Goal: Task Accomplishment & Management: Manage account settings

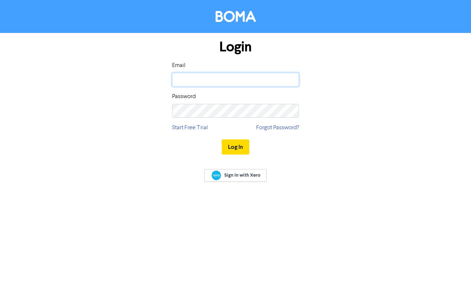
click at [199, 74] on input "email" at bounding box center [235, 80] width 127 height 14
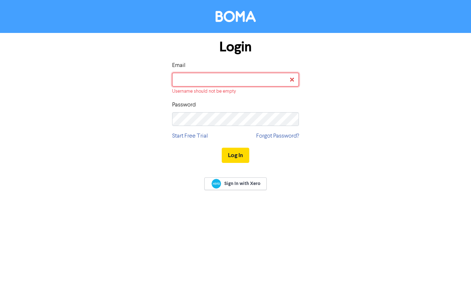
type input "social@capstonemarketing.com.au"
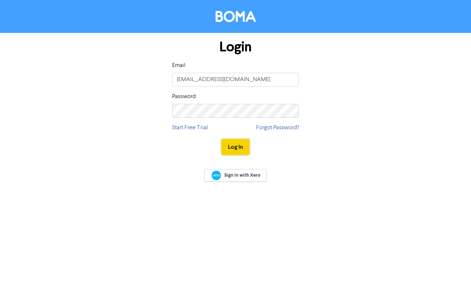
click at [233, 150] on button "Log In" at bounding box center [236, 146] width 28 height 15
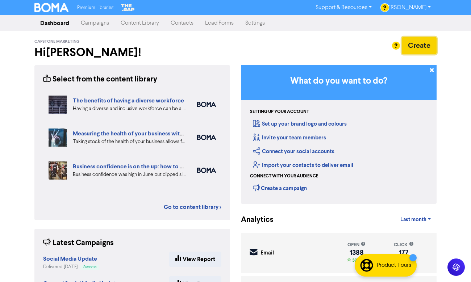
click at [420, 43] on button "Create" at bounding box center [419, 45] width 35 height 17
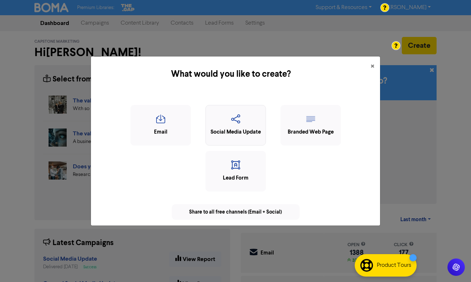
click at [226, 125] on icon "button" at bounding box center [235, 121] width 53 height 14
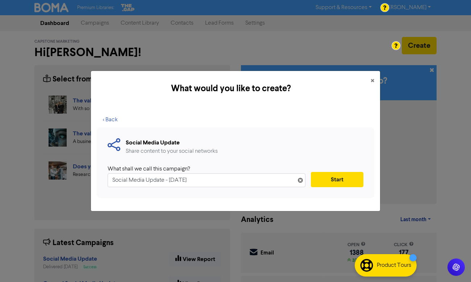
click at [109, 183] on input "Social Media Update - 7th Oct. 2025" at bounding box center [207, 181] width 198 height 14
drag, startPoint x: 207, startPoint y: 177, endPoint x: 158, endPoint y: 180, distance: 49.4
click at [158, 180] on input "Social Media Update - 7th Oct. 2025" at bounding box center [207, 181] width 198 height 14
click at [191, 180] on input "Social Media Update - [DATE]" at bounding box center [207, 181] width 198 height 14
drag, startPoint x: 210, startPoint y: 180, endPoint x: 170, endPoint y: 180, distance: 39.8
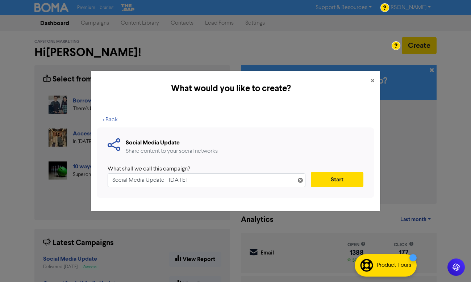
click at [170, 180] on input "Social Media Update - [DATE]" at bounding box center [207, 181] width 198 height 14
type input "Social Media Update"
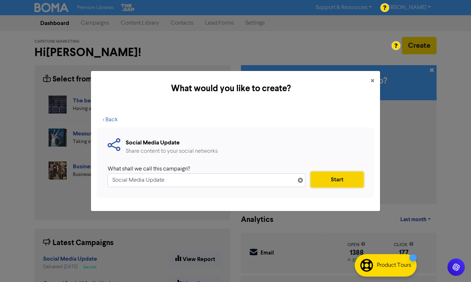
click at [346, 179] on button "Start" at bounding box center [337, 179] width 53 height 15
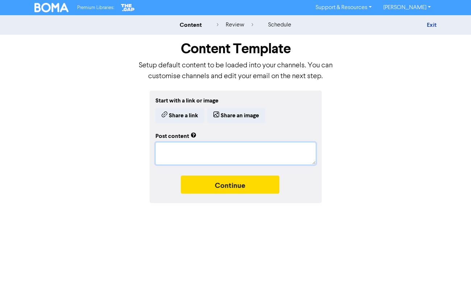
click at [177, 151] on textarea at bounding box center [235, 153] width 160 height 22
paste textarea "Let’s Talk: Super Guarantee with [NAME]. Super obligations can easily trip up s…"
type textarea "x"
type textarea "Let’s Talk: Super Guarantee with [NAME]. Super obligations can easily trip up s…"
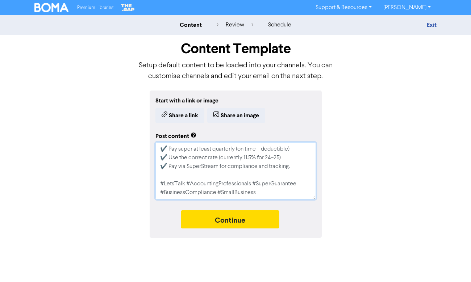
type textarea "x"
type textarea "Let’s Talk: Super Guarantee with [NAME]. Super obligations can easily trip up s…"
click at [159, 157] on textarea "Let’s Talk: Super Guarantee with [NAME]. Super obligations can easily trip up s…" at bounding box center [235, 170] width 160 height 57
type textarea "x"
type textarea "Let’s Talk: Super Guarantee with [NAME]. Super obligations can easily trip up s…"
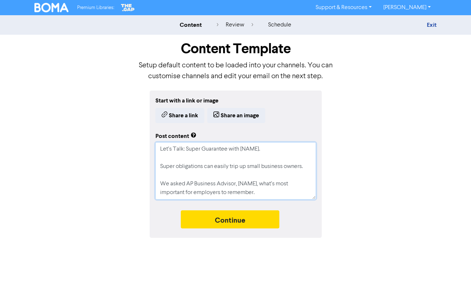
drag, startPoint x: 259, startPoint y: 149, endPoint x: 247, endPoint y: 149, distance: 12.3
click at [247, 149] on textarea "Let’s Talk: Super Guarantee with [NAME]. Super obligations can easily trip up s…" at bounding box center [235, 170] width 160 height 57
type textarea "x"
type textarea "Let’s Talk: Super Guarantee with [N. Super obligations can easily trip up small…"
type textarea "x"
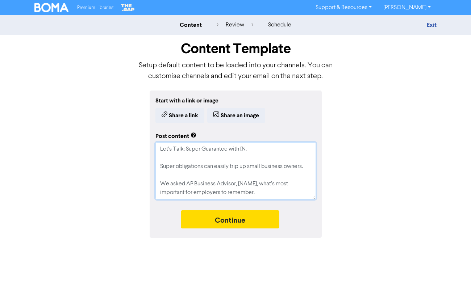
type textarea "Let’s Talk: Super Guarantee with [. Super obligations can easily trip up small …"
type textarea "x"
type textarea "Let’s Talk: Super Guarantee with . Super obligations can easily trip up small b…"
type textarea "x"
type textarea "Let’s Talk: Super Guarantee with N. Super obligations can easily trip up small …"
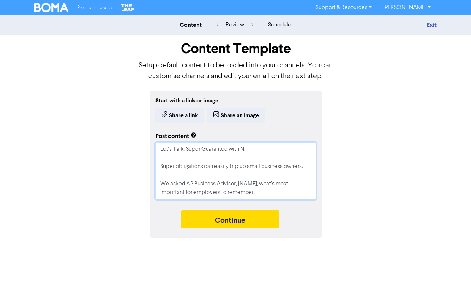
type textarea "x"
type textarea "Let’s Talk: Super Guarantee with Na. Super obligations can easily trip up small…"
type textarea "x"
type textarea "Let’s Talk: Super Guarantee with Nad. Super obligations can easily trip up smal…"
type textarea "x"
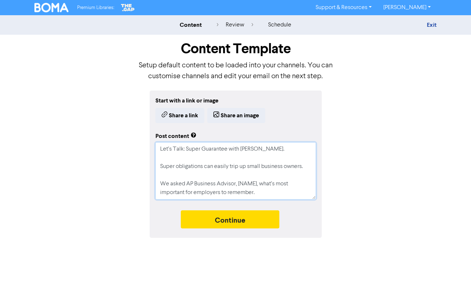
type textarea "Let’s Talk: Super Guarantee with Nadi. Super obligations can easily trip up sma…"
type textarea "x"
type textarea "Let’s Talk: Super Guarantee with Nadia. Super obligations can easily trip up sm…"
type textarea "x"
type textarea "Let’s Talk: Super Guarantee with Nadia . Super obligations can easily trip up s…"
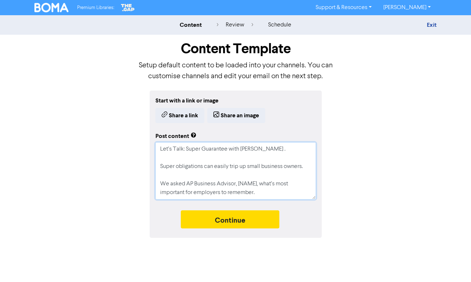
type textarea "x"
type textarea "Let’s Talk: Super Guarantee with Nadia. Super obligations can easily trip up sm…"
click at [234, 160] on textarea "Let’s Talk: Super Guarantee with Nadia. Super obligations can easily trip up sm…" at bounding box center [235, 170] width 160 height 57
click at [254, 166] on textarea "Let’s Talk: Super Guarantee with Nadia. Super obligations can easily trip up sm…" at bounding box center [235, 170] width 160 height 57
click at [250, 182] on textarea "Let’s Talk: Super Guarantee with Nadia. Super obligations can easily trip up sm…" at bounding box center [235, 170] width 160 height 57
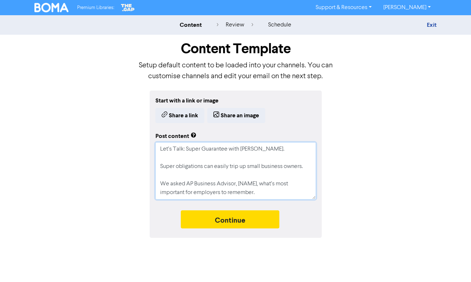
drag, startPoint x: 256, startPoint y: 184, endPoint x: 249, endPoint y: 184, distance: 7.6
click at [249, 184] on textarea "Let’s Talk: Super Guarantee with Nadia. Super obligations can easily trip up sm…" at bounding box center [235, 170] width 160 height 57
type textarea "x"
type textarea "Let’s Talk: Super Guarantee with Nadia. Super obligations can easily trip up sm…"
type textarea "x"
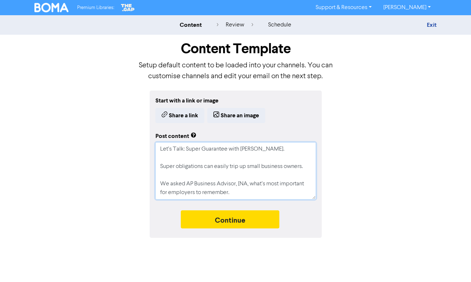
type textarea "Let’s Talk: Super Guarantee with Nadia. Super obligations can easily trip up sm…"
type textarea "x"
type textarea "Let’s Talk: Super Guarantee with Nadia. Super obligations can easily trip up sm…"
type textarea "x"
type textarea "Let’s Talk: Super Guarantee with Nadia. Super obligations can easily trip up sm…"
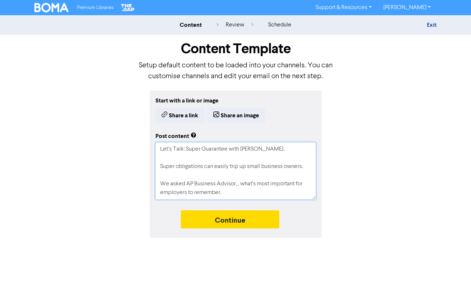
type textarea "x"
type textarea "Let’s Talk: Super Guarantee with Nadia. Super obligations can easily trip up sm…"
type textarea "x"
type textarea "Let’s Talk: Super Guarantee with Nadia. Super obligations can easily trip up sm…"
type textarea "x"
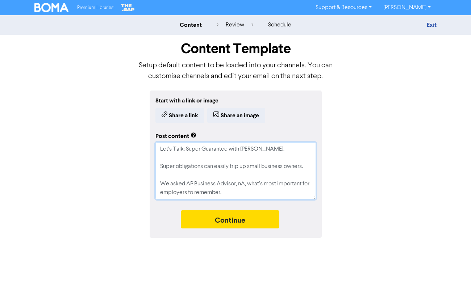
type textarea "Let’s Talk: Super Guarantee with Nadia. Super obligations can easily trip up sm…"
type textarea "x"
type textarea "Let’s Talk: Super Guarantee with Nadia. Super obligations can easily trip up sm…"
type textarea "x"
type textarea "Let’s Talk: Super Guarantee with Nadia. Super obligations can easily trip up sm…"
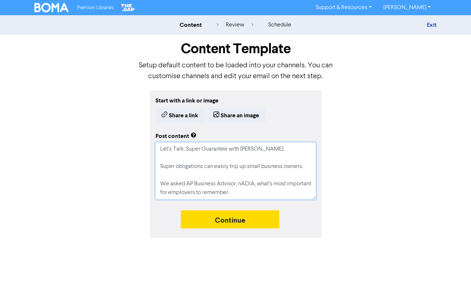
type textarea "x"
type textarea "Let’s Talk: Super Guarantee with Nadia. Super obligations can easily trip up sm…"
type textarea "x"
type textarea "Let’s Talk: Super Guarantee with Nadia. Super obligations can easily trip up sm…"
type textarea "x"
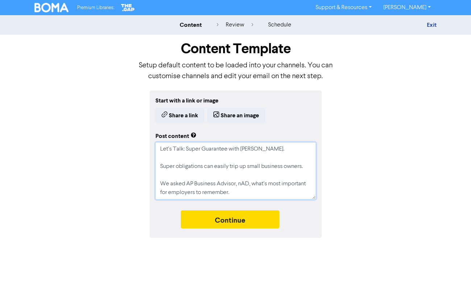
type textarea "Let’s Talk: Super Guarantee with Nadia. Super obligations can easily trip up sm…"
type textarea "x"
type textarea "Let’s Talk: Super Guarantee with Nadia. Super obligations can easily trip up sm…"
type textarea "x"
type textarea "Let’s Talk: Super Guarantee with Nadia. Super obligations can easily trip up sm…"
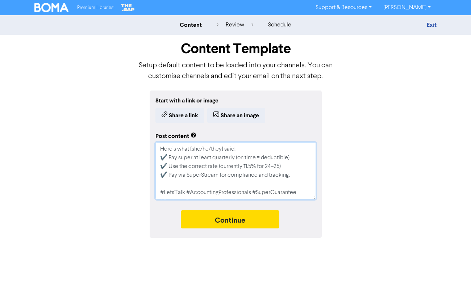
scroll to position [70, 0]
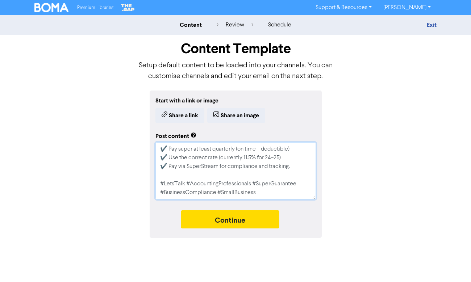
click at [280, 156] on textarea "Let’s Talk: Super Guarantee with Nadia. Super obligations can easily trip up sm…" at bounding box center [235, 170] width 160 height 57
type textarea "x"
type textarea "Let’s Talk: Super Guarantee with Nadia. Super obligations can easily trip up sm…"
type textarea "x"
type textarea "Let’s Talk: Super Guarantee with Nadia. Super obligations can easily trip up sm…"
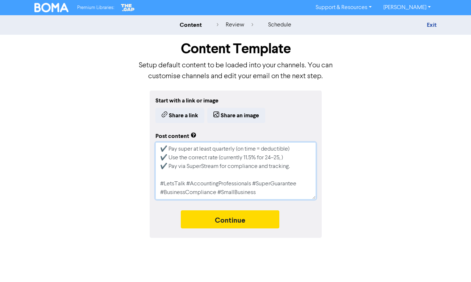
paste textarea "2026 is 12%)"
type textarea "x"
type textarea "Let’s Talk: Super Guarantee with Nadia. Super obligations can easily trip up sm…"
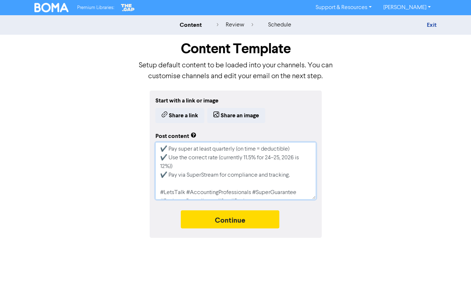
click at [295, 158] on textarea "Let’s Talk: Super Guarantee with Nadia. Super obligations can easily trip up sm…" at bounding box center [235, 170] width 160 height 57
type textarea "x"
type textarea "Let’s Talk: Super Guarantee with Nadia. Super obligations can easily trip up sm…"
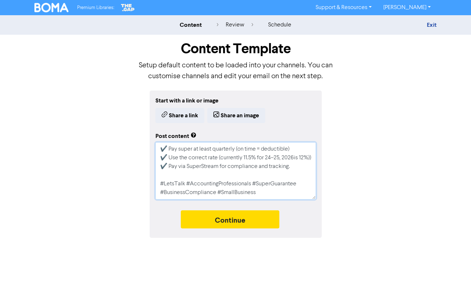
type textarea "x"
type textarea "Let’s Talk: Super Guarantee with Nadia. Super obligations can easily trip up sm…"
type textarea "x"
type textarea "Let’s Talk: Super Guarantee with Nadia. Super obligations can easily trip up sm…"
type textarea "x"
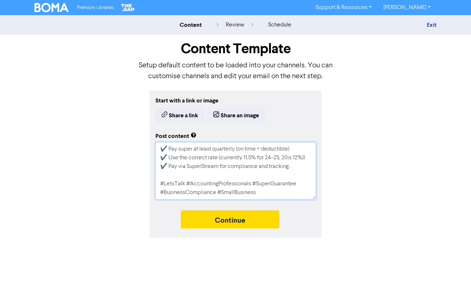
type textarea "Let’s Talk: Super Guarantee with Nadia. Super obligations can easily trip up sm…"
type textarea "x"
type textarea "Let’s Talk: Super Guarantee with Nadia. Super obligations can easily trip up sm…"
type textarea "x"
type textarea "Let’s Talk: Super Guarantee with Nadia. Super obligations can easily trip up sm…"
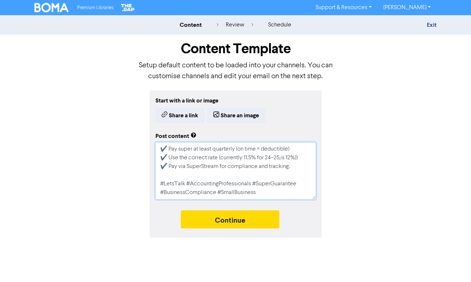
type textarea "x"
type textarea "Let’s Talk: Super Guarantee with Nadia. Super obligations can easily trip up sm…"
type textarea "x"
type textarea "Let’s Talk: Super Guarantee with Nadia. Super obligations can easily trip up sm…"
type textarea "x"
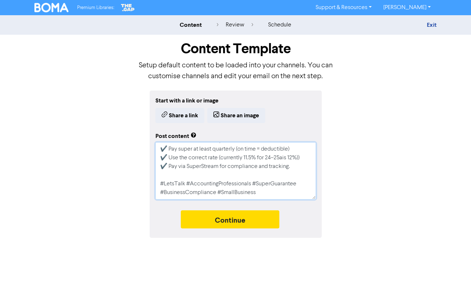
type textarea "Let’s Talk: Super Guarantee with Nadia. Super obligations can easily trip up sm…"
type textarea "x"
type textarea "Let’s Talk: Super Guarantee with Nadia. Super obligations can easily trip up sm…"
type textarea "x"
type textarea "Let’s Talk: Super Guarantee with Nadia. Super obligations can easily trip up sm…"
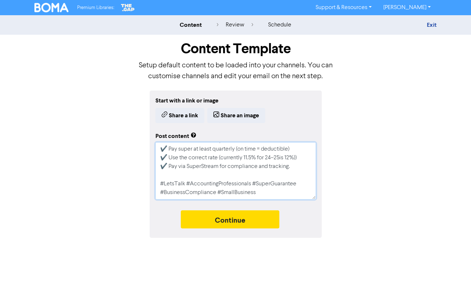
type textarea "x"
type textarea "Let’s Talk: Super Guarantee with Nadia. Super obligations can easily trip up sm…"
type textarea "x"
type textarea "Let’s Talk: Super Guarantee with Nadia. Super obligations can easily trip up sm…"
type textarea "x"
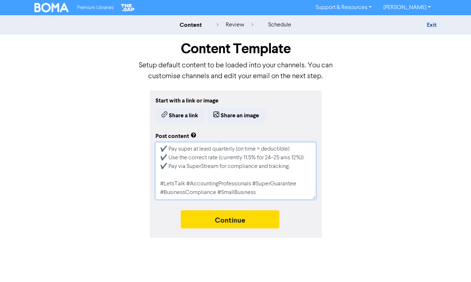
type textarea "Let’s Talk: Super Guarantee with Nadia. Super obligations can easily trip up sm…"
type textarea "x"
type textarea "Let’s Talk: Super Guarantee with Nadia. Super obligations can easily trip up sm…"
type textarea "x"
type textarea "Let’s Talk: Super Guarantee with Nadia. Super obligations can easily trip up sm…"
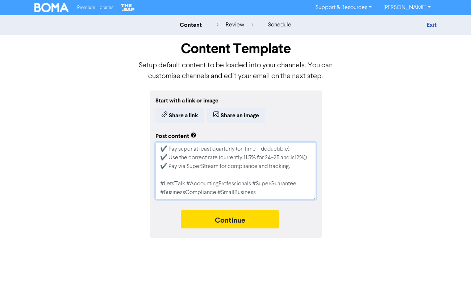
type textarea "x"
type textarea "Let’s Talk: Super Guarantee with Nadia. Super obligations can easily trip up sm…"
type textarea "x"
type textarea "Let’s Talk: Super Guarantee with Nadia. Super obligations can easily trip up sm…"
click at [302, 158] on textarea "Let’s Talk: Super Guarantee with Nadia. Super obligations can easily trip up sm…" at bounding box center [235, 170] width 160 height 57
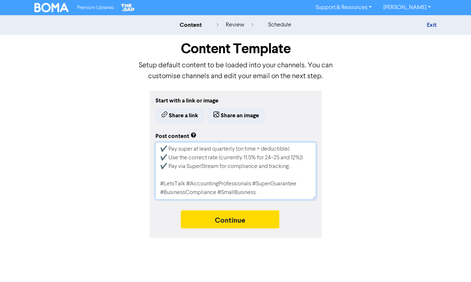
type textarea "x"
type textarea "Let’s Talk: Super Guarantee with Nadia. Super obligations can easily trip up sm…"
type textarea "x"
type textarea "Let’s Talk: Super Guarantee with Nadia. Super obligations can easily trip up sm…"
type textarea "x"
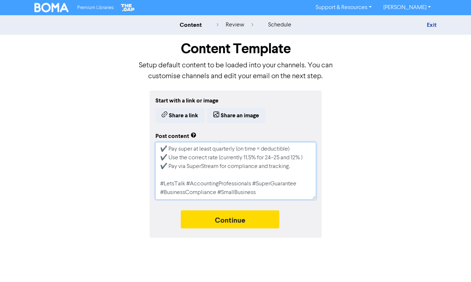
type textarea "Let’s Talk: Super Guarantee with Nadia. Super obligations can easily trip up sm…"
type textarea "x"
type textarea "Let’s Talk: Super Guarantee with Nadia. Super obligations can easily trip up sm…"
type textarea "x"
type textarea "Let’s Talk: Super Guarantee with Nadia. Super obligations can easily trip up sm…"
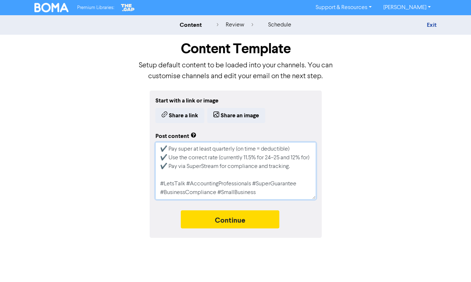
type textarea "x"
type textarea "Let’s Talk: Super Guarantee with Nadia. Super obligations can easily trip up sm…"
type textarea "x"
type textarea "Let’s Talk: Super Guarantee with Nadia. Super obligations can easily trip up sm…"
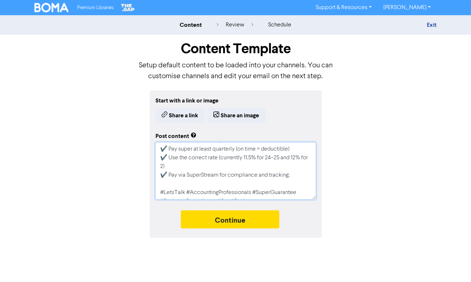
type textarea "x"
type textarea "Let’s Talk: Super Guarantee with Nadia. Super obligations can easily trip up sm…"
type textarea "x"
type textarea "Let’s Talk: Super Guarantee with Nadia. Super obligations can easily trip up sm…"
type textarea "x"
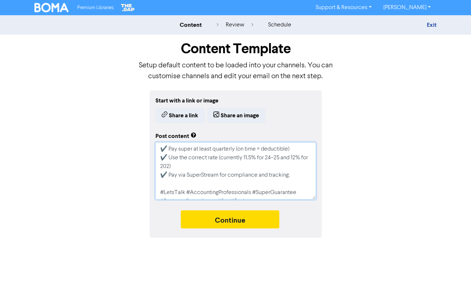
type textarea "Let’s Talk: Super Guarantee with Nadia. Super obligations can easily trip up sm…"
click at [295, 159] on textarea "Let’s Talk: Super Guarantee with Nadia. Super obligations can easily trip up sm…" at bounding box center [235, 170] width 160 height 57
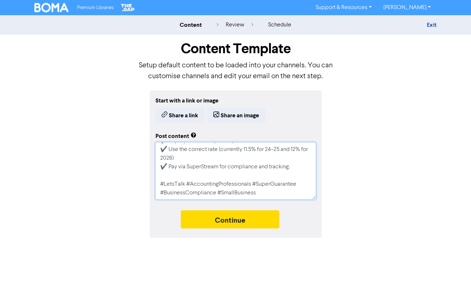
scroll to position [78, 0]
click at [223, 177] on textarea "Let’s Talk: Super Guarantee with Nadia. Super obligations can easily trip up sm…" at bounding box center [235, 170] width 160 height 57
click at [250, 179] on textarea "Let’s Talk: Super Guarantee with Nadia. Super obligations can easily trip up sm…" at bounding box center [235, 170] width 160 height 57
click at [259, 194] on textarea "Let’s Talk: Super Guarantee with Nadia. Super obligations can easily trip up sm…" at bounding box center [235, 170] width 160 height 57
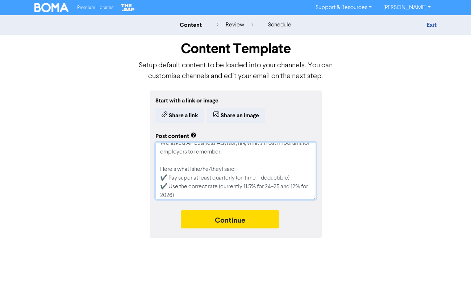
scroll to position [0, 0]
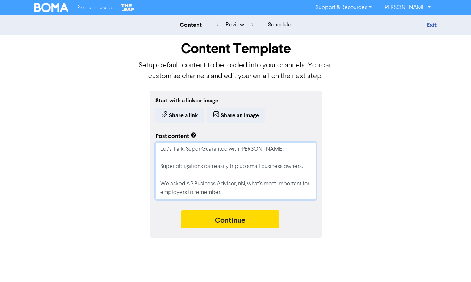
click at [257, 145] on textarea "Let’s Talk: Super Guarantee with Nadia. Super obligations can easily trip up sm…" at bounding box center [235, 170] width 160 height 57
click at [245, 184] on textarea "Let’s Talk: Super Guarantee with Nadia. Super obligations can easily trip up sm…" at bounding box center [235, 170] width 160 height 57
type textarea "x"
type textarea "Let’s Talk: Super Guarantee with Nadia. Super obligations can easily trip up sm…"
type textarea "x"
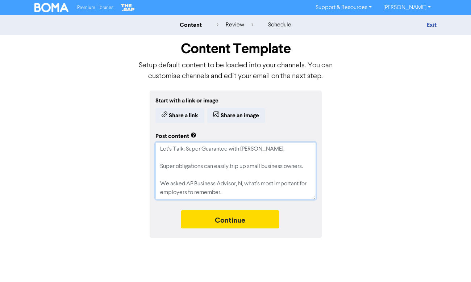
type textarea "Let’s Talk: Super Guarantee with Nadia. Super obligations can easily trip up sm…"
type textarea "x"
type textarea "Let’s Talk: Super Guarantee with Nadia. Super obligations can easily trip up sm…"
type textarea "x"
type textarea "Let’s Talk: Super Guarantee with Nadia. Super obligations can easily trip up sm…"
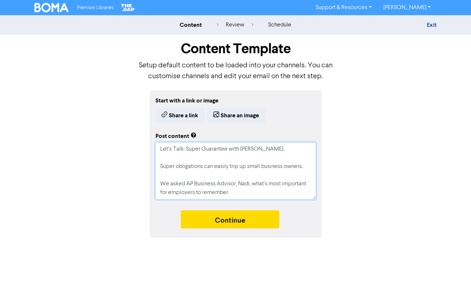
type textarea "x"
type textarea "Let’s Talk: Super Guarantee with Nadia. Super obligations can easily trip up sm…"
type textarea "x"
type textarea "Let’s Talk: Super Guarantee with Nadia. Super obligations can easily trip up sm…"
type textarea "x"
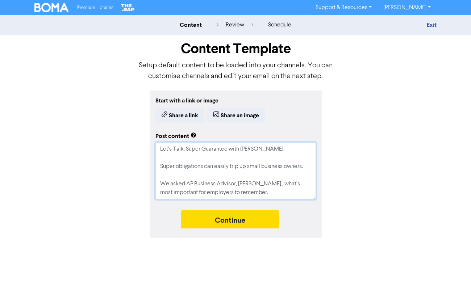
type textarea "Let’s Talk: Super Guarantee with Nadia. Super obligations can easily trip up sm…"
type textarea "x"
type textarea "Let’s Talk: Super Guarantee with Nadia. Super obligations can easily trip up sm…"
type textarea "x"
type textarea "Let’s Talk: Super Guarantee with Nadia. Super obligations can easily trip up sm…"
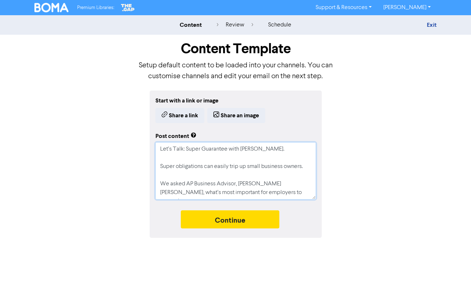
type textarea "x"
type textarea "Let’s Talk: Super Guarantee with Nadia. Super obligations can easily trip up sm…"
type textarea "x"
type textarea "Let’s Talk: Super Guarantee with Nadia. Super obligations can easily trip up sm…"
type textarea "x"
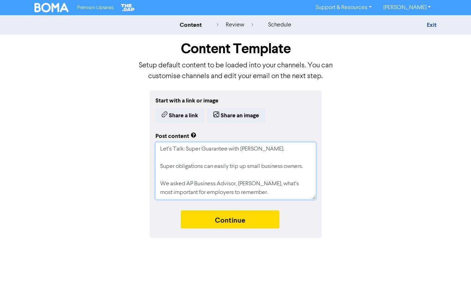
type textarea "Let’s Talk: Super Guarantee with Nadia. Super obligations can easily trip up sm…"
type textarea "x"
type textarea "Let’s Talk: Super Guarantee with Nadia. Super obligations can easily trip up sm…"
type textarea "x"
type textarea "Let’s Talk: Super Guarantee with Nadia. Super obligations can easily trip up sm…"
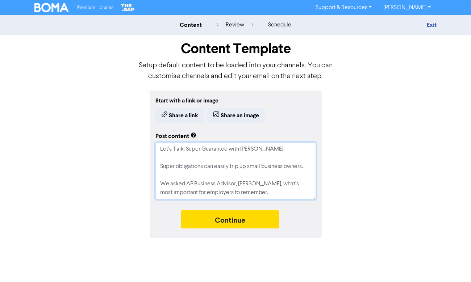
type textarea "x"
type textarea "Let’s Talk: Super Guarantee with Nadia. Super obligations can easily trip up sm…"
type textarea "x"
type textarea "Let’s Talk: Super Guarantee with Nadia. Super obligations can easily trip up sm…"
type textarea "x"
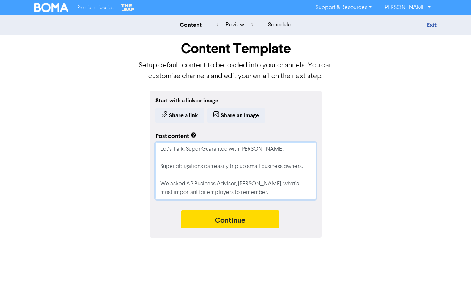
type textarea "Let’s Talk: Super Guarantee with Nadia. Super obligations can easily trip up sm…"
type textarea "x"
type textarea "Let’s Talk: Super Guarantee with Nadia. Super obligations can easily trip up sm…"
click at [226, 163] on textarea "Let’s Talk: Super Guarantee with Nadia. Super obligations can easily trip up sm…" at bounding box center [235, 170] width 160 height 57
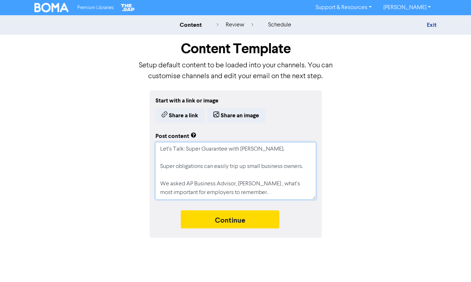
click at [203, 165] on textarea "Let’s Talk: Super Guarantee with Nadia. Super obligations can easily trip up sm…" at bounding box center [235, 170] width 160 height 57
click at [263, 200] on div "Start with a link or image Share a link Share an image Post content Let’s Talk:…" at bounding box center [236, 164] width 172 height 147
click at [262, 185] on textarea "Let’s Talk: Super Guarantee with Nadia. Super obligations can easily trip up sm…" at bounding box center [235, 170] width 160 height 57
click at [245, 183] on textarea "Let’s Talk: Super Guarantee with Nadia. Super obligations can easily trip up sm…" at bounding box center [235, 170] width 160 height 57
click at [271, 187] on textarea "Let’s Talk: Super Guarantee with Nadia. Super obligations can easily trip up sm…" at bounding box center [235, 170] width 160 height 57
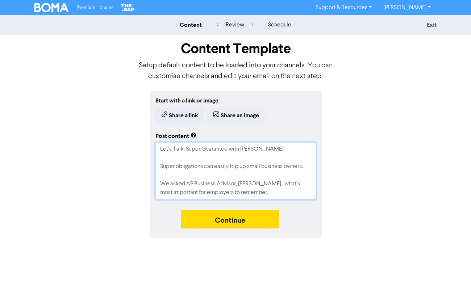
click at [260, 185] on textarea "Let’s Talk: Super Guarantee with Nadia. Super obligations can easily trip up sm…" at bounding box center [235, 170] width 160 height 57
click at [262, 189] on textarea "Let’s Talk: Super Guarantee with Nadia. Super obligations can easily trip up sm…" at bounding box center [235, 170] width 160 height 57
click at [262, 185] on textarea "Let’s Talk: Super Guarantee with Nadia. Super obligations can easily trip up sm…" at bounding box center [235, 170] width 160 height 57
click at [270, 184] on textarea "Let’s Talk: Super Guarantee with Nadia. Super obligations can easily trip up sm…" at bounding box center [235, 170] width 160 height 57
type textarea "x"
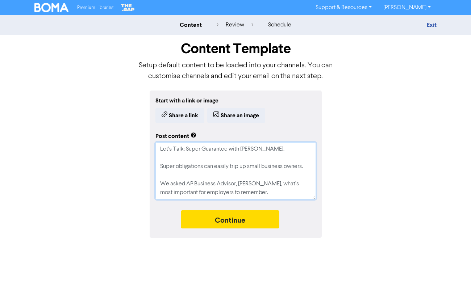
click at [267, 197] on textarea "Let’s Talk: Super Guarantee with Nadia. Super obligations can easily trip up sm…" at bounding box center [235, 170] width 160 height 57
drag, startPoint x: 213, startPoint y: 145, endPoint x: 250, endPoint y: 171, distance: 45.2
click at [250, 171] on textarea "Let’s Talk: Super Guarantee with Nadia. Super obligations can easily trip up sm…" at bounding box center [235, 170] width 160 height 57
click at [237, 168] on textarea "Let’s Talk: Super Guarantee with Nadia. Super obligations can easily trip up sm…" at bounding box center [235, 170] width 160 height 57
drag, startPoint x: 178, startPoint y: 148, endPoint x: 244, endPoint y: 189, distance: 77.4
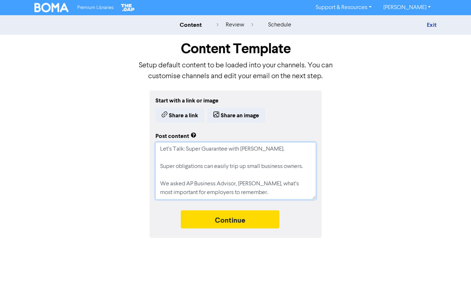
click at [244, 189] on textarea "Let’s Talk: Super Guarantee with Nadia. Super obligations can easily trip up sm…" at bounding box center [235, 170] width 160 height 57
click at [253, 189] on textarea "Let’s Talk: Super Guarantee with Nadia. Super obligations can easily trip up sm…" at bounding box center [235, 170] width 160 height 57
click at [264, 187] on textarea "Let’s Talk: Super Guarantee with Nadia. Super obligations can easily trip up sm…" at bounding box center [235, 170] width 160 height 57
click at [263, 189] on textarea "Let’s Talk: Super Guarantee with Nadia. Super obligations can easily trip up sm…" at bounding box center [235, 170] width 160 height 57
click at [254, 184] on textarea "Let’s Talk: Super Guarantee with Nadia. Super obligations can easily trip up sm…" at bounding box center [235, 170] width 160 height 57
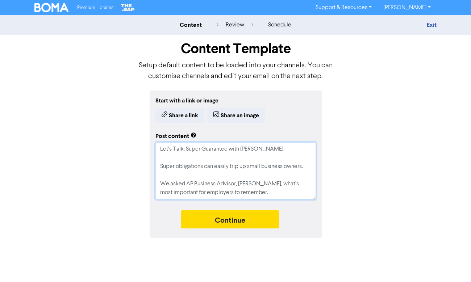
click at [266, 185] on textarea "Let’s Talk: Super Guarantee with Nadia. Super obligations can easily trip up sm…" at bounding box center [235, 170] width 160 height 57
type textarea "Let’s Talk: Super Guarantee with Nadia. Super obligations can easily trip up sm…"
click at [270, 185] on textarea "Let’s Talk: Super Guarantee with Nadia. Super obligations can easily trip up sm…" at bounding box center [235, 170] width 160 height 57
type textarea "x"
type textarea "Let’s Talk: Super Guarantee with Nadia. Super obligations can easily trip up sm…"
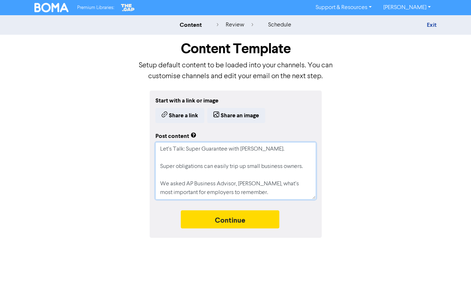
type textarea "x"
type textarea "Let’s Talk: Super Guarantee with Nadia. Super obligations can easily trip up sm…"
type textarea "x"
type textarea "Let’s Talk: Super Guarantee with Nadia. Super obligations can easily trip up sm…"
type textarea "x"
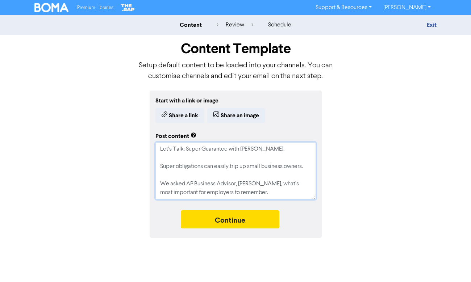
type textarea "Let’s Talk: Super Guarantee with Nadia. Super obligations can easily trip up sm…"
type textarea "x"
type textarea "Let’s Talk: Super Guarantee with Nadia. Super obligations can easily trip up sm…"
type textarea "x"
type textarea "Let’s Talk: Super Guarantee with Nadia. Super obligations can easily trip up sm…"
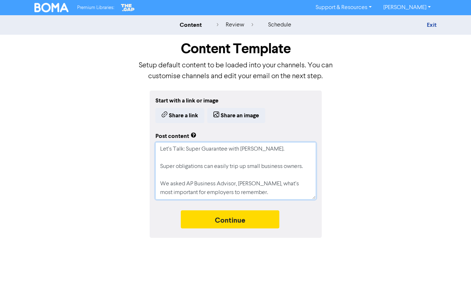
type textarea "x"
type textarea "Let’s Talk: Super Guarantee with Nadia. Super obligations can easily trip up sm…"
type textarea "x"
type textarea "Let’s Talk: Super Guarantee with Nadia. Super obligations can easily trip up sm…"
type textarea "x"
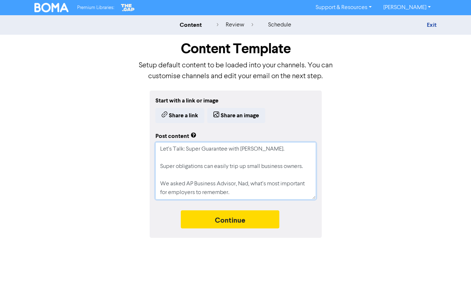
type textarea "Let’s Talk: Super Guarantee with Nadia. Super obligations can easily trip up sm…"
type textarea "x"
type textarea "Let’s Talk: Super Guarantee with Nadia. Super obligations can easily trip up sm…"
type textarea "x"
type textarea "Let’s Talk: Super Guarantee with Nadia. Super obligations can easily trip up sm…"
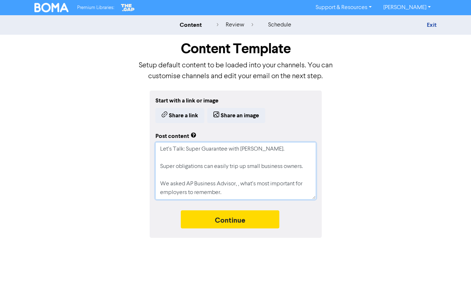
paste textarea "Nadia Hoang"
type textarea "x"
type textarea "Let’s Talk: Super Guarantee with Nadia. Super obligations can easily trip up sm…"
click at [277, 191] on textarea "Let’s Talk: Super Guarantee with Nadia. Super obligations can easily trip up sm…" at bounding box center [235, 170] width 160 height 57
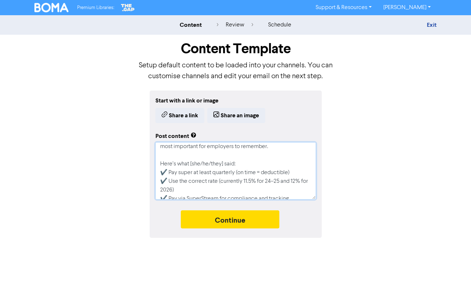
scroll to position [44, 0]
click at [200, 170] on textarea "Let’s Talk: Super Guarantee with Nadia. Super obligations can easily trip up sm…" at bounding box center [235, 170] width 160 height 57
click at [221, 170] on textarea "Let’s Talk: Super Guarantee with Nadia. Super obligations can easily trip up sm…" at bounding box center [235, 170] width 160 height 57
drag, startPoint x: 224, startPoint y: 165, endPoint x: 207, endPoint y: 164, distance: 16.3
click at [207, 164] on textarea "Let’s Talk: Super Guarantee with Nadia. Super obligations can easily trip up sm…" at bounding box center [235, 170] width 160 height 57
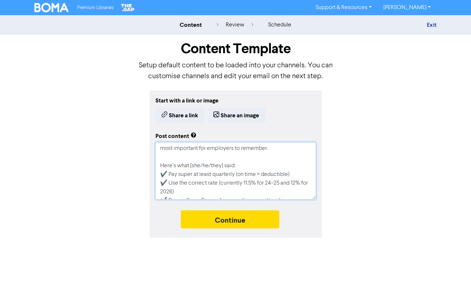
type textarea "x"
type textarea "Let’s Talk: Super Guarantee with Nadia. Super obligations can easily trip up sm…"
type textarea "x"
type textarea "Let’s Talk: Super Guarantee with Nadia. Super obligations can easily trip up sm…"
type textarea "x"
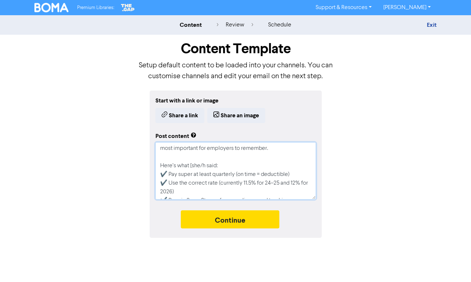
type textarea "Let’s Talk: Super Guarantee with Nadia. Super obligations can easily trip up sm…"
type textarea "x"
type textarea "Let’s Talk: Super Guarantee with Nadia. Super obligations can easily trip up sm…"
type textarea "x"
type textarea "Let’s Talk: Super Guarantee with Nadia. Super obligations can easily trip up sm…"
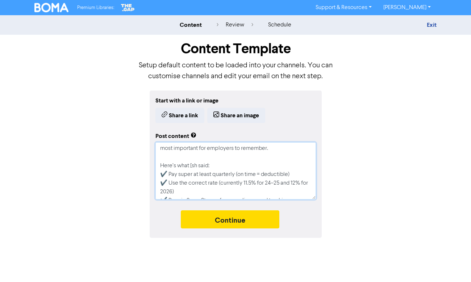
type textarea "x"
type textarea "Let’s Talk: Super Guarantee with Nadia. Super obligations can easily trip up sm…"
type textarea "x"
type textarea "Let’s Talk: Super Guarantee with Nadia. Super obligations can easily trip up sm…"
type textarea "x"
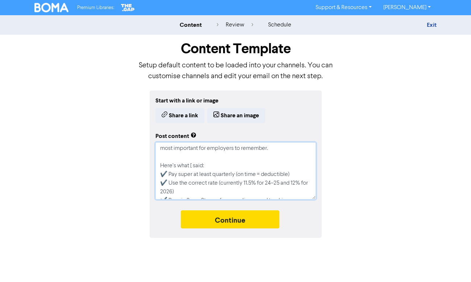
type textarea "Let’s Talk: Super Guarantee with Nadia. Super obligations can easily trip up sm…"
type textarea "x"
type textarea "Let’s Talk: Super Guarantee with Nadia. Super obligations can easily trip up sm…"
type textarea "x"
type textarea "Let’s Talk: Super Guarantee with Nadia. Super obligations can easily trip up sm…"
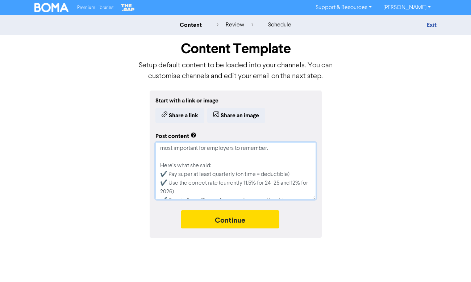
click at [233, 172] on textarea "Let’s Talk: Super Guarantee with Nadia. Super obligations can easily trip up sm…" at bounding box center [235, 170] width 160 height 57
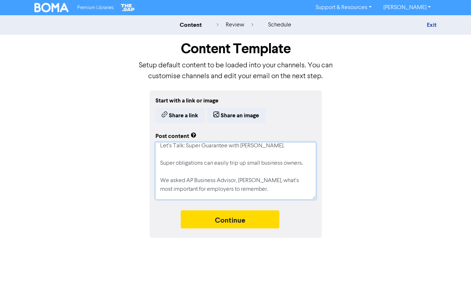
scroll to position [0, 0]
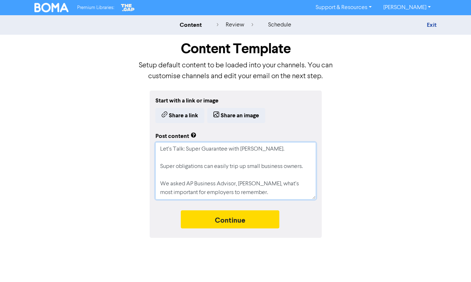
click at [264, 187] on textarea "Let’s Talk: Super Guarantee with Nadia. Super obligations can easily trip up sm…" at bounding box center [235, 170] width 160 height 57
click at [264, 192] on textarea "Let’s Talk: Super Guarantee with Nadia. Super obligations can easily trip up sm…" at bounding box center [235, 170] width 160 height 57
click at [202, 168] on textarea "Let’s Talk: Super Guarantee with Nadia. Super obligations can easily trip up sm…" at bounding box center [235, 170] width 160 height 57
drag, startPoint x: 202, startPoint y: 168, endPoint x: 175, endPoint y: 168, distance: 27.2
click at [175, 168] on textarea "Let’s Talk: Super Guarantee with Nadia. Super obligations can easily trip up sm…" at bounding box center [235, 170] width 160 height 57
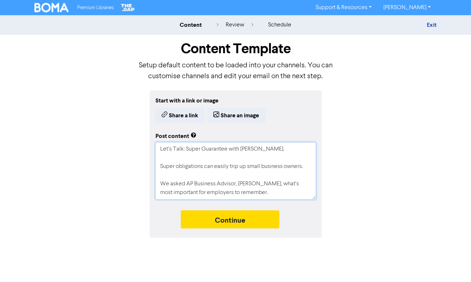
click at [225, 173] on textarea "Let’s Talk: Super Guarantee with Nadia. Super obligations can easily trip up sm…" at bounding box center [235, 170] width 160 height 57
drag, startPoint x: 226, startPoint y: 149, endPoint x: 186, endPoint y: 149, distance: 39.9
click at [185, 149] on textarea "Let’s Talk: Super Guarantee with Nadia. Super obligations can easily trip up sm…" at bounding box center [235, 170] width 160 height 57
click at [250, 183] on textarea "Let’s Talk: Super Guarantee with Nadia. Super obligations can easily trip up sm…" at bounding box center [235, 170] width 160 height 57
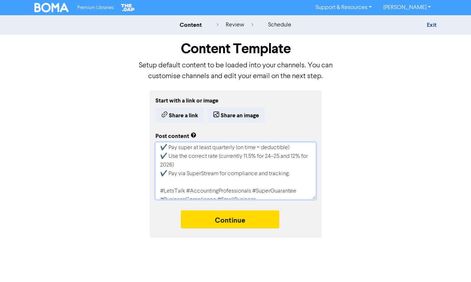
scroll to position [78, 0]
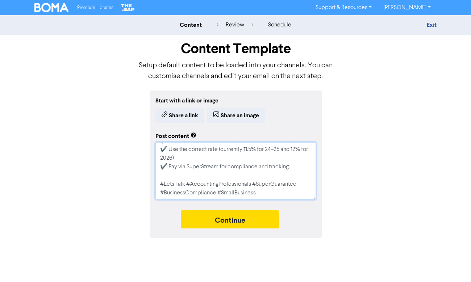
click at [280, 188] on textarea "Let’s Talk: Super Guarantee with Nadia. Super obligations can easily trip up sm…" at bounding box center [235, 170] width 160 height 57
click at [280, 191] on textarea "Let’s Talk: Super Guarantee with Nadia. Super obligations can easily trip up sm…" at bounding box center [235, 170] width 160 height 57
click at [238, 116] on button "Share an image" at bounding box center [236, 115] width 58 height 15
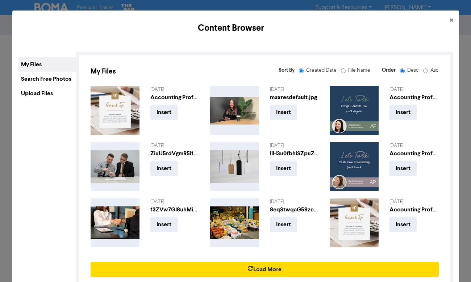
click at [229, 142] on div at bounding box center [235, 166] width 60 height 49
click at [41, 97] on div "Upload Files" at bounding box center [47, 93] width 58 height 14
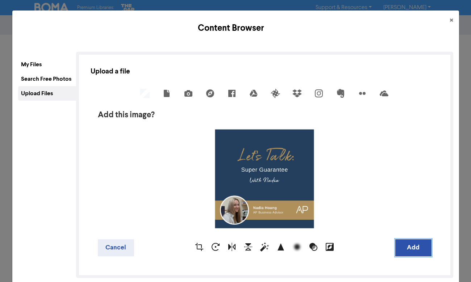
click at [416, 249] on button "Add" at bounding box center [413, 247] width 36 height 17
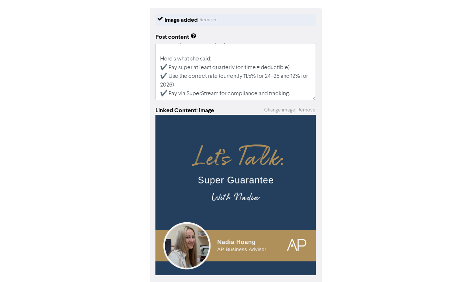
scroll to position [114, 0]
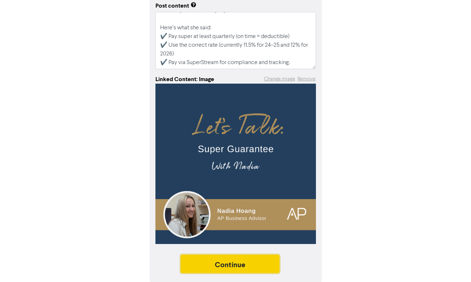
click at [231, 270] on button "Continue" at bounding box center [230, 264] width 99 height 18
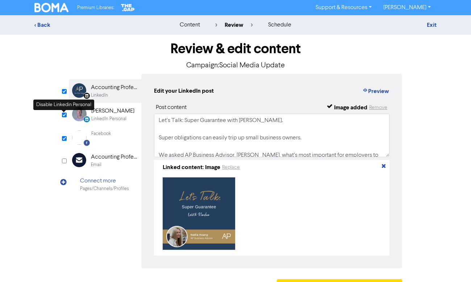
click at [65, 115] on input "checkbox" at bounding box center [64, 115] width 5 height 5
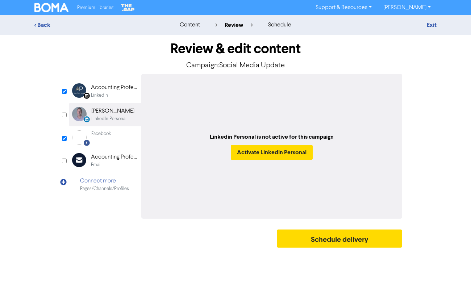
click at [105, 91] on div "Accounting Professionals" at bounding box center [114, 87] width 46 height 9
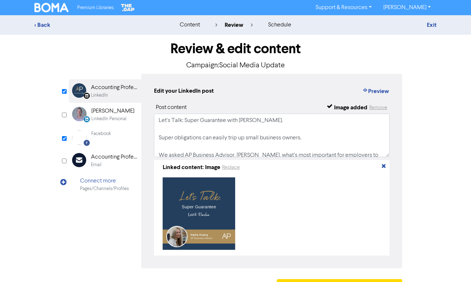
click at [107, 140] on div "Facebook" at bounding box center [101, 137] width 20 height 14
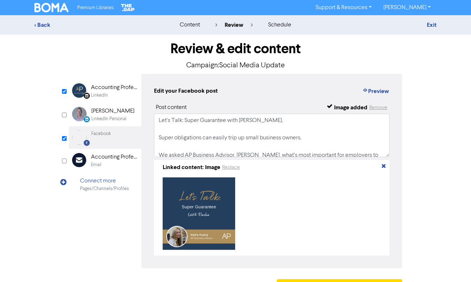
scroll to position [83, 0]
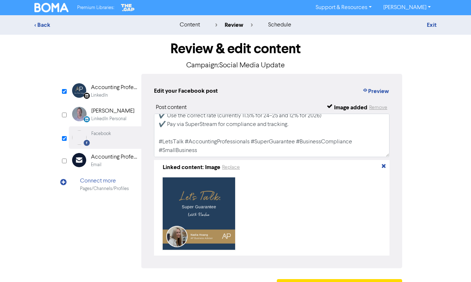
click at [103, 85] on div "Accounting Professionals" at bounding box center [114, 87] width 46 height 9
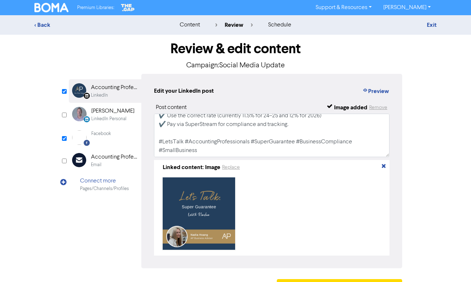
scroll to position [22, 0]
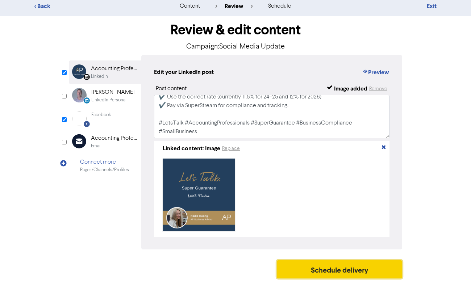
click at [304, 266] on button "Schedule delivery" at bounding box center [339, 269] width 125 height 18
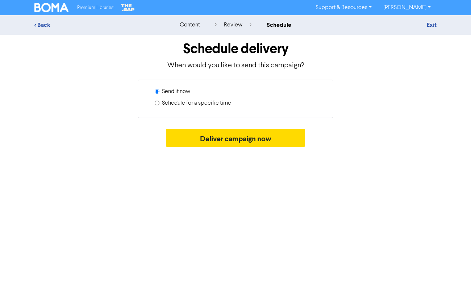
click at [158, 102] on input "Schedule for a specific time" at bounding box center [157, 103] width 5 height 5
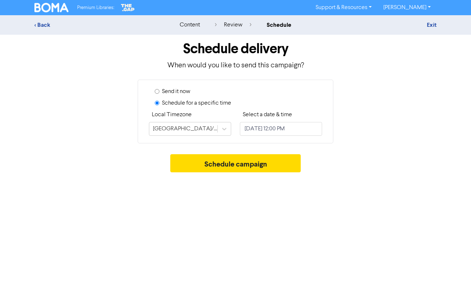
click at [158, 89] on input "Send it now" at bounding box center [157, 91] width 5 height 5
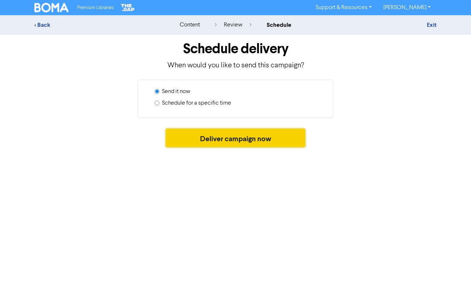
click at [199, 139] on button "Deliver campaign now" at bounding box center [235, 138] width 139 height 18
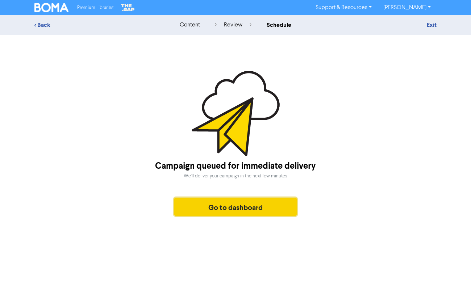
click at [210, 213] on button "Go to dashboard" at bounding box center [235, 207] width 122 height 18
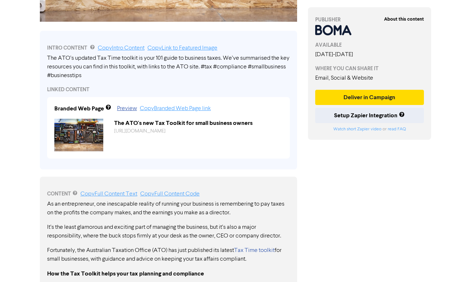
scroll to position [210, 0]
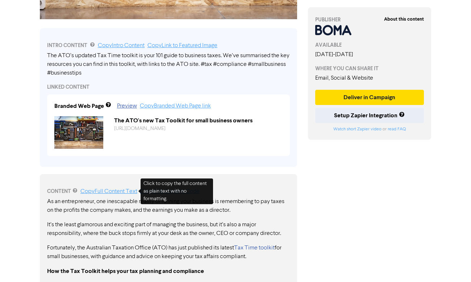
click at [104, 193] on link "Copy Full Content Text" at bounding box center [108, 192] width 57 height 6
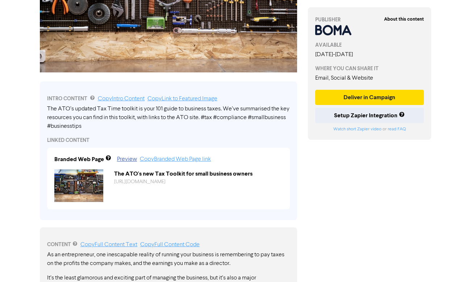
scroll to position [0, 0]
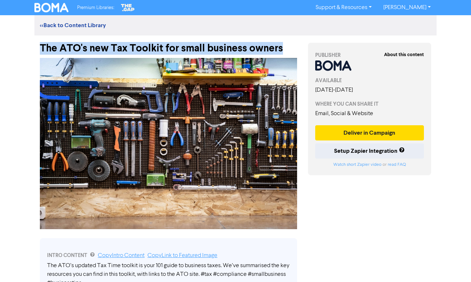
drag, startPoint x: 274, startPoint y: 50, endPoint x: 38, endPoint y: 50, distance: 235.8
click at [37, 50] on div "The ATO's new Tax Toolkit for small business owners" at bounding box center [168, 45] width 268 height 19
copy div "The ATO's new Tax Toolkit for small business owners"
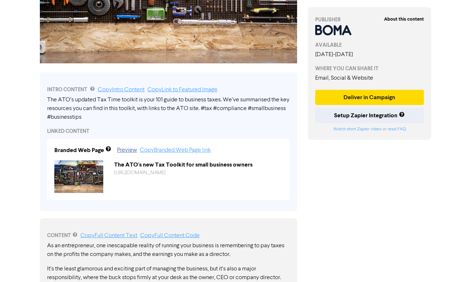
scroll to position [168, 0]
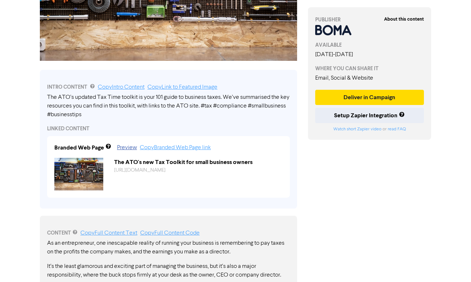
click at [121, 85] on link "Copy Intro Content" at bounding box center [121, 87] width 47 height 6
copy div "The ATO's new Tax Toolkit for small business owners"
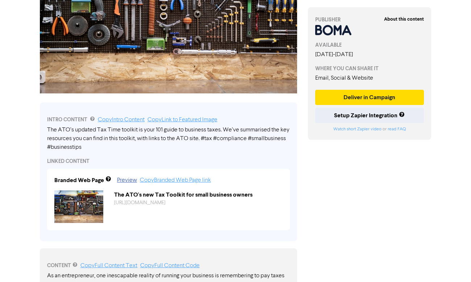
scroll to position [0, 0]
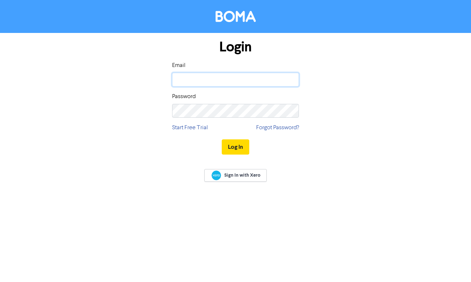
click at [226, 81] on input "email" at bounding box center [235, 80] width 127 height 14
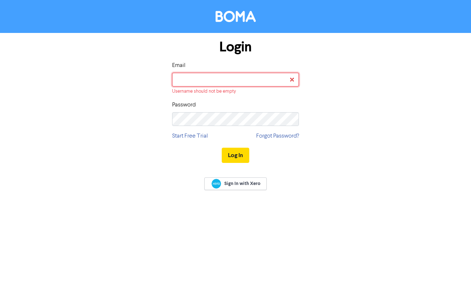
type input "[EMAIL_ADDRESS][DOMAIN_NAME]"
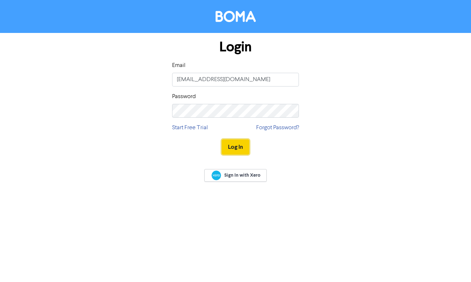
click at [226, 147] on button "Log In" at bounding box center [236, 146] width 28 height 15
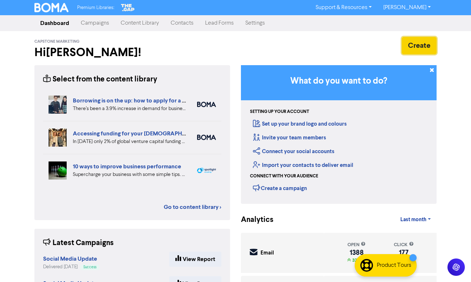
click at [411, 48] on button "Create" at bounding box center [419, 45] width 35 height 17
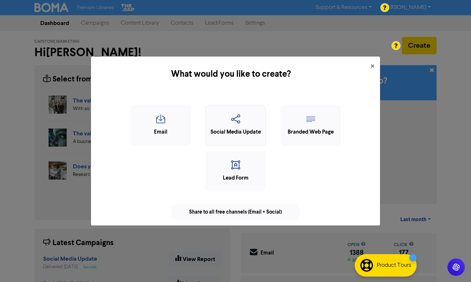
click at [227, 134] on div "Social Media Update" at bounding box center [235, 132] width 53 height 8
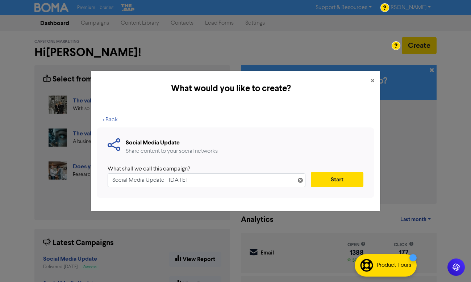
drag, startPoint x: 212, startPoint y: 181, endPoint x: 163, endPoint y: 180, distance: 48.9
click at [163, 180] on input "Social Media Update - [DATE]" at bounding box center [207, 181] width 198 height 14
type input "Social Media Update"
click at [334, 180] on button "Start" at bounding box center [337, 179] width 53 height 15
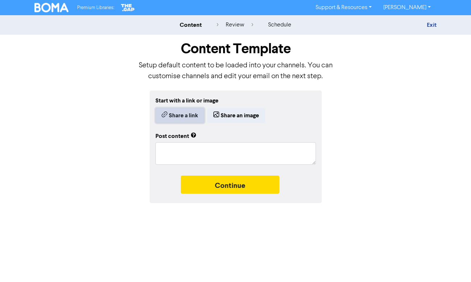
click at [178, 114] on button "Share a link" at bounding box center [179, 115] width 49 height 15
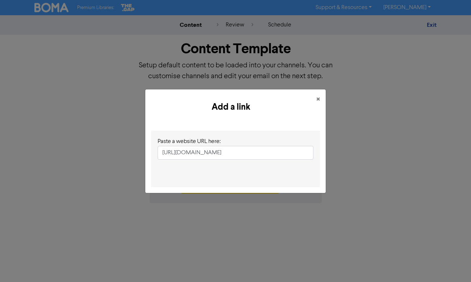
scroll to position [0, 76]
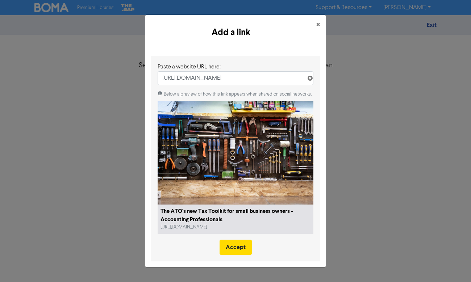
type input "[URL][DOMAIN_NAME]"
click at [233, 246] on button "Accept" at bounding box center [236, 247] width 32 height 15
type textarea "x"
type textarea "The ATO’s updated Tax Time toolkit is your 101 guide to business taxes. We’ve s…"
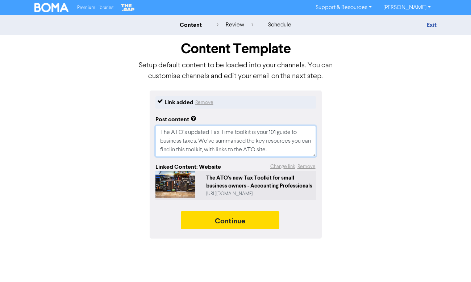
click at [294, 138] on textarea "The ATO’s updated Tax Time toolkit is your 101 guide to business taxes. We’ve s…" at bounding box center [235, 141] width 160 height 31
click at [285, 149] on textarea "The ATO’s updated Tax Time toolkit is your 101 guide to business taxes. We’ve s…" at bounding box center [235, 141] width 160 height 31
type textarea "x"
type textarea "The ATO’s updated Tax Time toolkit is your 101 guide to business taxes. We’ve s…"
type textarea "x"
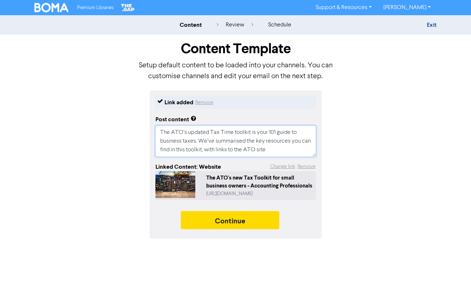
type textarea "The ATO’s updated Tax Time toolkit is your 101 guide to business taxes. We’ve s…"
type textarea "x"
paste textarea "[URL][DOMAIN_NAME]"
type textarea "The ATO’s updated Tax Time toolkit is your 101 guide to business taxes. We’ve s…"
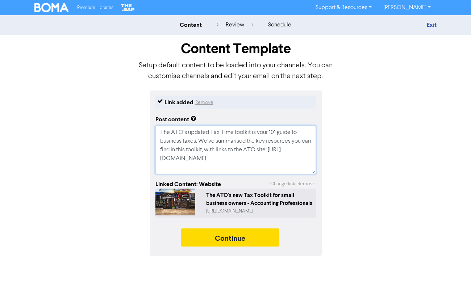
click at [179, 159] on textarea "The ATO’s updated Tax Time toolkit is your 101 guide to business taxes. We’ve s…" at bounding box center [235, 150] width 160 height 49
type textarea "x"
type textarea "The ATO’s updated Tax Time toolkit is your 101 guide to business taxes. We’ve s…"
type textarea "x"
type textarea "The ATO’s updated Tax Time toolkit is your 101 guide to business taxes. We’ve s…"
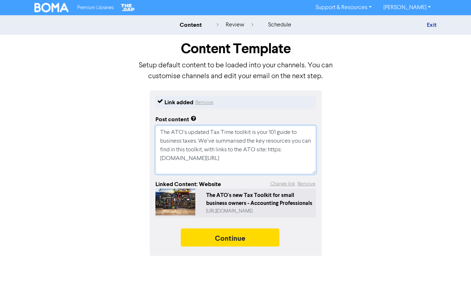
type textarea "x"
type textarea "The ATO’s updated Tax Time toolkit is your 101 guide to business taxes. We’ve s…"
type textarea "x"
type textarea "The ATO’s updated Tax Time toolkit is your 101 guide to business taxes. We’ve s…"
type textarea "x"
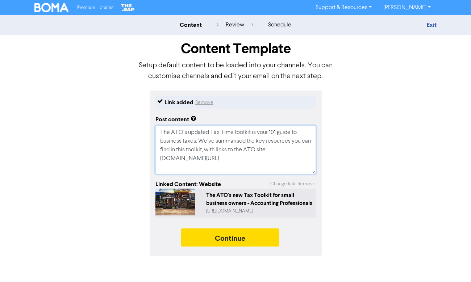
type textarea "The ATO’s updated Tax Time toolkit is your 101 guide to business taxes. We’ve s…"
type textarea "x"
type textarea "The ATO’s updated Tax Time toolkit is your 101 guide to business taxes. We’ve s…"
type textarea "x"
type textarea "The ATO’s updated Tax Time toolkit is your 101 guide to business taxes. We’ve s…"
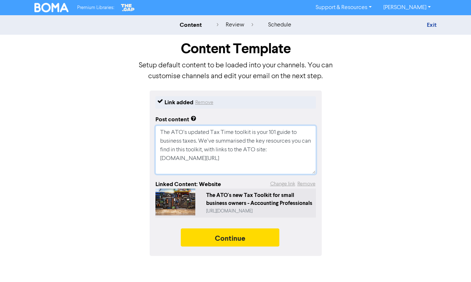
type textarea "x"
type textarea "The ATO’s updated Tax Time toolkit is your 101 guide to business taxes. We’ve s…"
click at [227, 173] on textarea "The ATO’s updated Tax Time toolkit is your 101 guide to business taxes. We’ve s…" at bounding box center [235, 150] width 160 height 49
type textarea "x"
type textarea "The ATO’s updated Tax Time toolkit is your 101 guide to business taxes. We’ve s…"
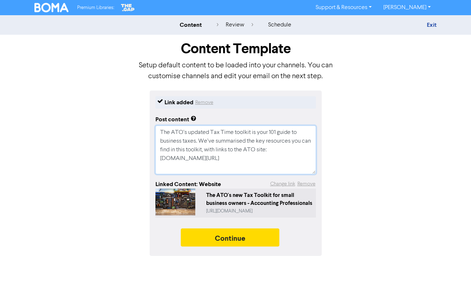
drag, startPoint x: 173, startPoint y: 132, endPoint x: 231, endPoint y: 160, distance: 64.2
click at [231, 160] on textarea "The ATO’s updated Tax Time toolkit is your 101 guide to business taxes. We’ve s…" at bounding box center [235, 150] width 160 height 49
click at [230, 166] on textarea "The ATO’s updated Tax Time toolkit is your 101 guide to business taxes. We’ve s…" at bounding box center [235, 150] width 160 height 49
click at [243, 166] on textarea "The ATO’s updated Tax Time toolkit is your 101 guide to business taxes. We’ve s…" at bounding box center [235, 150] width 160 height 49
type textarea "x"
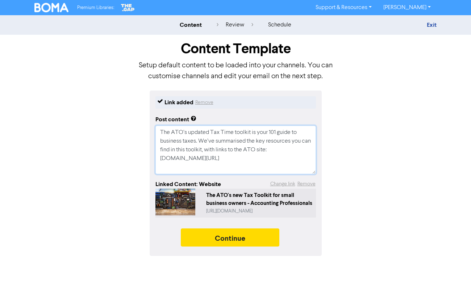
type textarea "The ATO’s updated Tax Time toolkit is your 101 guide to business taxes. We’ve s…"
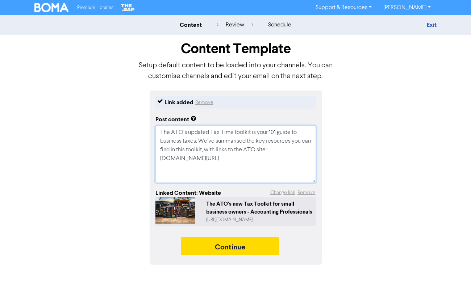
type textarea "x"
type textarea "The ATO’s updated Tax Time toolkit is your 101 guide to business taxes. We’ve s…"
drag, startPoint x: 275, startPoint y: 143, endPoint x: 215, endPoint y: 146, distance: 60.6
click at [215, 146] on textarea "The ATO’s updated Tax Time toolkit is your 101 guide to business taxes. We’ve s…" at bounding box center [235, 154] width 160 height 57
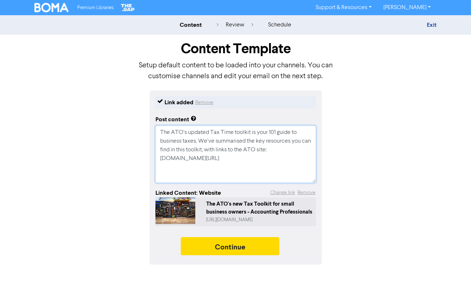
type textarea "x"
type textarea "The ATO’s updated Tax Time toolkit is your 101 guide to business taxes. We’ve s…"
type textarea "x"
type textarea "The ATO’s updated Tax Time toolkit is your 101 guide to business taxes. We’ve s…"
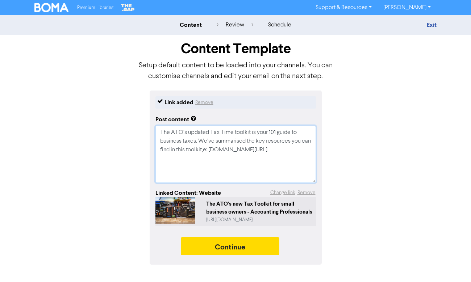
type textarea "x"
type textarea "The ATO’s updated Tax Time toolkit is your 101 guide to business taxes. We’ve s…"
type textarea "x"
type textarea "The ATO’s updated Tax Time toolkit is your 101 guide to business taxes. We’ve s…"
click at [247, 158] on textarea "The ATO’s updated Tax Time toolkit is your 101 guide to business taxes. We’ve s…" at bounding box center [235, 154] width 160 height 57
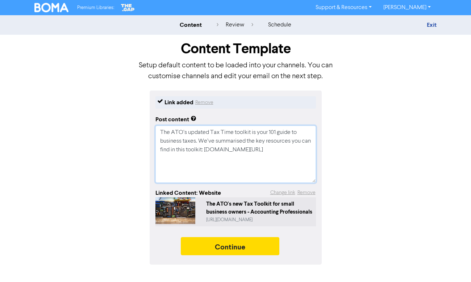
click at [214, 150] on textarea "The ATO’s updated Tax Time toolkit is your 101 guide to business taxes. We’ve s…" at bounding box center [235, 154] width 160 height 57
type textarea "x"
type textarea "The ATO’s updated Tax Time toolkit is your 101 guide to business taxes. We’ve s…"
click at [237, 170] on textarea "The ATO’s updated Tax Time toolkit is your 101 guide to business taxes. We’ve s…" at bounding box center [235, 154] width 160 height 57
type textarea "x"
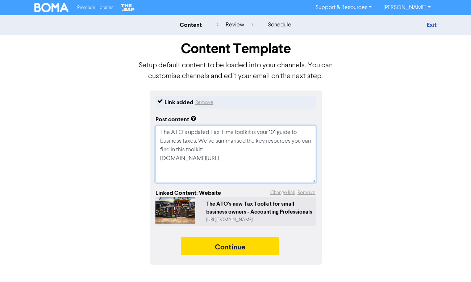
type textarea "The ATO’s updated Tax Time toolkit is your 101 guide to business taxes. We’ve s…"
type textarea "x"
type textarea "The ATO’s updated Tax Time toolkit is your 101 guide to business taxes. We’ve s…"
click at [191, 170] on textarea "The ATO’s updated Tax Time toolkit is your 101 guide to business taxes. We’ve s…" at bounding box center [235, 154] width 160 height 57
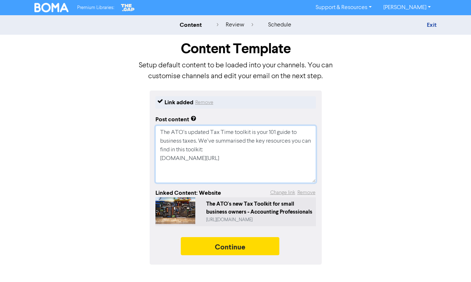
click at [180, 179] on textarea "The ATO’s updated Tax Time toolkit is your 101 guide to business taxes. We’ve s…" at bounding box center [235, 154] width 160 height 57
type textarea "x"
type textarea "The ATO’s updated Tax Time toolkit is your 101 guide to business taxes. We’ve s…"
type textarea "x"
type textarea "The ATO’s updated Tax Time toolkit is your 101 guide to business taxes. We’ve s…"
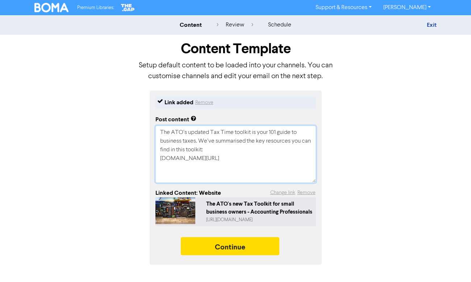
scroll to position [9, 0]
paste textarea "[URL][DOMAIN_NAME]"
type textarea "x"
type textarea "The ATO’s updated Tax Time toolkit is your 101 guide to business taxes. We’ve s…"
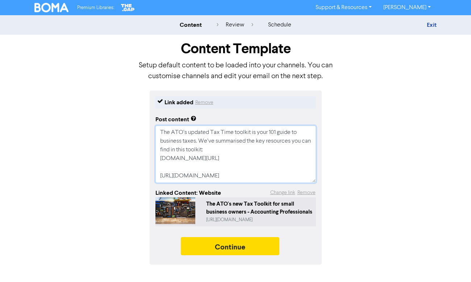
drag, startPoint x: 266, startPoint y: 178, endPoint x: 158, endPoint y: 162, distance: 108.8
click at [158, 162] on textarea "The ATO’s updated Tax Time toolkit is your 101 guide to business taxes. We’ve s…" at bounding box center [235, 154] width 160 height 57
type textarea "x"
type textarea "The ATO’s updated Tax Time toolkit is your 101 guide to business taxes. We’ve s…"
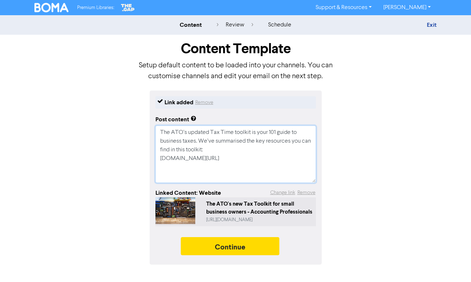
type textarea "x"
type textarea "The ATO’s updated Tax Time toolkit is your 101 guide to business taxes. We’ve s…"
type textarea "x"
type textarea "The ATO’s updated Tax Time toolkit is your 101 guide to business taxes. We’ve s…"
type textarea "x"
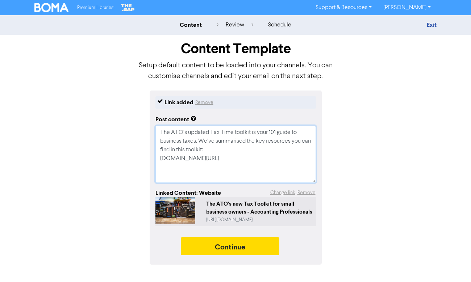
type textarea "The ATO’s updated Tax Time toolkit is your 101 guide to business taxes. We’ve s…"
type textarea "x"
type textarea "The ATO’s updated Tax Time toolkit is your 101 guide to business taxes. We’ve s…"
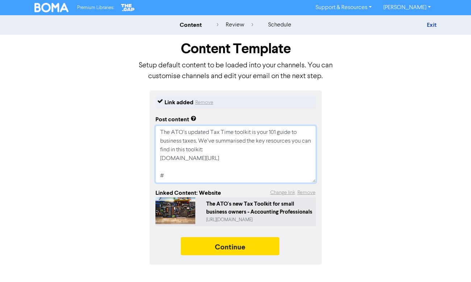
type textarea "x"
type textarea "The ATO’s updated Tax Time toolkit is your 101 guide to business taxes. We’ve s…"
type textarea "x"
type textarea "The ATO’s updated Tax Time toolkit is your 101 guide to business taxes. We’ve s…"
type textarea "x"
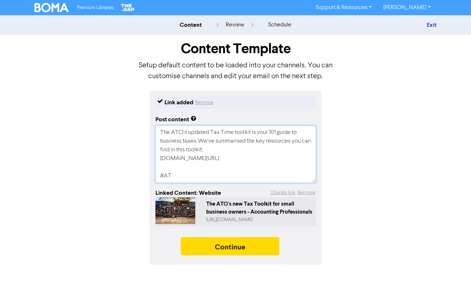
type textarea "The ATO’s updated Tax Time toolkit is your 101 guide to business taxes. We’ve s…"
type textarea "x"
type textarea "The ATO’s updated Tax Time toolkit is your 101 guide to business taxes. We’ve s…"
type textarea "x"
type textarea "The ATO’s updated Tax Time toolkit is your 101 guide to business taxes. We’ve s…"
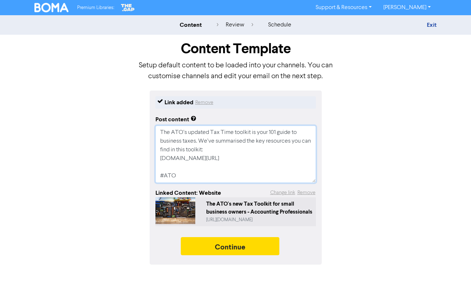
type textarea "x"
type textarea "The ATO’s updated Tax Time toolkit is your 101 guide to business taxes. We’ve s…"
type textarea "x"
type textarea "The ATO’s updated Tax Time toolkit is your 101 guide to business taxes. We’ve s…"
type textarea "x"
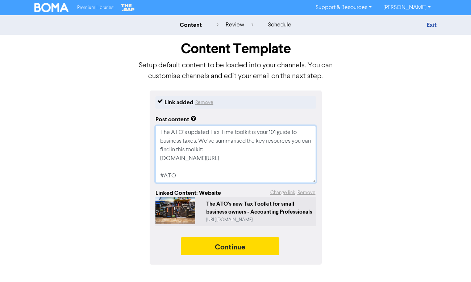
type textarea "The ATO’s updated Tax Time toolkit is your 101 guide to business taxes. We’ve s…"
type textarea "x"
type textarea "The ATO’s updated Tax Time toolkit is your 101 guide to business taxes. We’ve s…"
type textarea "x"
type textarea "The ATO’s updated Tax Time toolkit is your 101 guide to business taxes. We’ve s…"
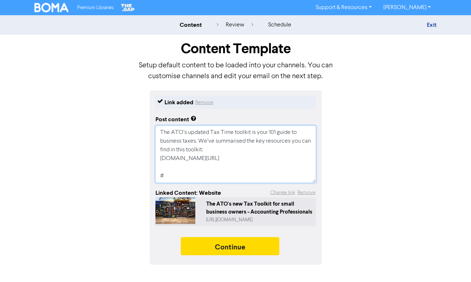
type textarea "x"
type textarea "The ATO’s updated Tax Time toolkit is your 101 guide to business taxes. We’ve s…"
type textarea "x"
type textarea "The ATO’s updated Tax Time toolkit is your 101 guide to business taxes. We’ve s…"
type textarea "x"
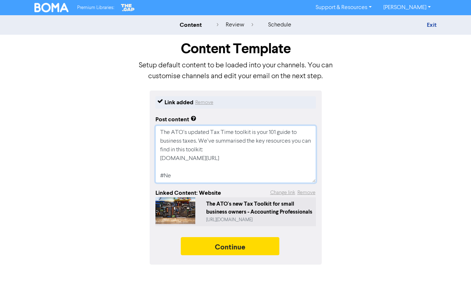
type textarea "The ATO’s updated Tax Time toolkit is your 101 guide to business taxes. We’ve s…"
type textarea "x"
type textarea "The ATO’s updated Tax Time toolkit is your 101 guide to business taxes. We’ve s…"
type textarea "x"
type textarea "The ATO’s updated Tax Time toolkit is your 101 guide to business taxes. We’ve s…"
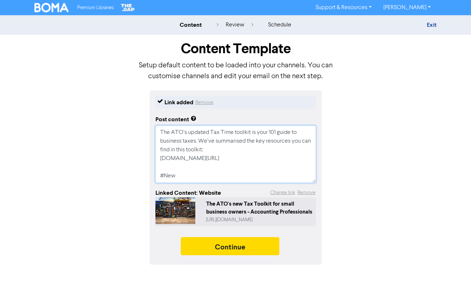
type textarea "x"
type textarea "The ATO’s updated Tax Time toolkit is your 101 guide to business taxes. We’ve s…"
type textarea "x"
type textarea "The ATO’s updated Tax Time toolkit is your 101 guide to business taxes. We’ve s…"
type textarea "x"
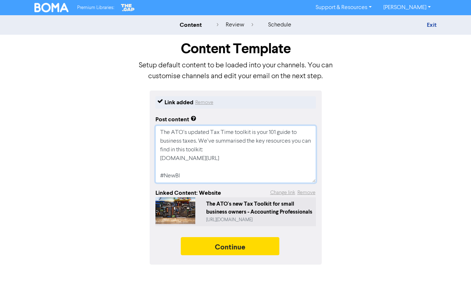
type textarea "The ATO’s updated Tax Time toolkit is your 101 guide to business taxes. We’ve s…"
type textarea "x"
type textarea "The ATO’s updated Tax Time toolkit is your 101 guide to business taxes. We’ve s…"
type textarea "x"
type textarea "The ATO’s updated Tax Time toolkit is your 101 guide to business taxes. We’ve s…"
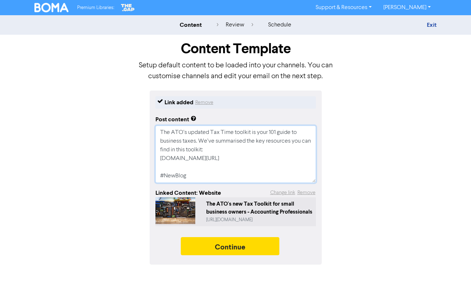
type textarea "x"
type textarea "The ATO’s updated Tax Time toolkit is your 101 guide to business taxes. We’ve s…"
click at [199, 174] on textarea "The ATO’s updated Tax Time toolkit is your 101 guide to business taxes. We’ve s…" at bounding box center [235, 154] width 160 height 57
drag, startPoint x: 167, startPoint y: 177, endPoint x: 214, endPoint y: 180, distance: 47.2
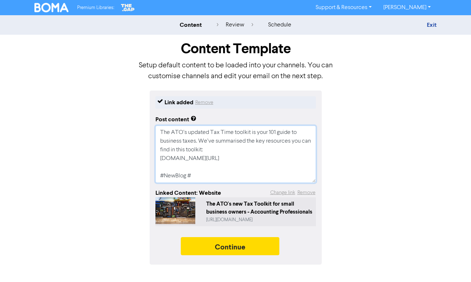
click at [214, 180] on textarea "The ATO’s updated Tax Time toolkit is your 101 guide to business taxes. We’ve s…" at bounding box center [235, 154] width 160 height 57
click at [201, 176] on textarea "The ATO’s updated Tax Time toolkit is your 101 guide to business taxes. We’ve s…" at bounding box center [235, 154] width 160 height 57
click at [191, 180] on textarea "The ATO’s updated Tax Time toolkit is your 101 guide to business taxes. We’ve s…" at bounding box center [235, 154] width 160 height 57
click at [194, 177] on textarea "The ATO’s updated Tax Time toolkit is your 101 guide to business taxes. We’ve s…" at bounding box center [235, 154] width 160 height 57
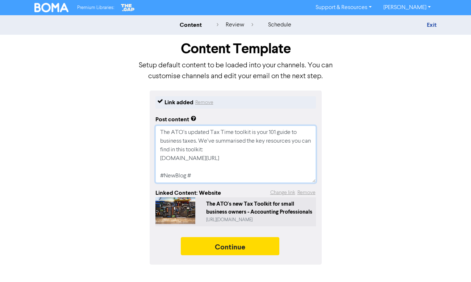
click at [213, 177] on textarea "The ATO’s updated Tax Time toolkit is your 101 guide to business taxes. We’ve s…" at bounding box center [235, 154] width 160 height 57
type textarea "x"
type textarea "The ATO’s updated Tax Time toolkit is your 101 guide to business taxes. We’ve s…"
type textarea "x"
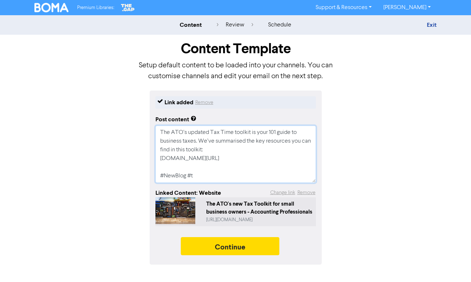
type textarea "The ATO’s updated Tax Time toolkit is your 101 guide to business taxes. We’ve s…"
type textarea "x"
type textarea "The ATO’s updated Tax Time toolkit is your 101 guide to business taxes. We’ve s…"
type textarea "x"
type textarea "The ATO’s updated Tax Time toolkit is your 101 guide to business taxes. We’ve s…"
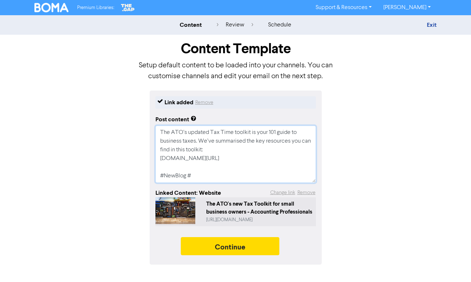
type textarea "x"
type textarea "The ATO’s updated Tax Time toolkit is your 101 guide to business taxes. We’ve s…"
type textarea "x"
type textarea "The ATO’s updated Tax Time toolkit is your 101 guide to business taxes. We’ve s…"
type textarea "x"
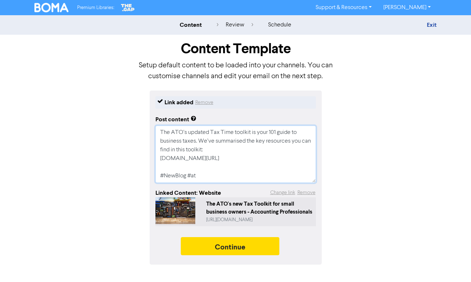
type textarea "The ATO’s updated Tax Time toolkit is your 101 guide to business taxes. We’ve s…"
type textarea "x"
type textarea "The ATO’s updated Tax Time toolkit is your 101 guide to business taxes. We’ve s…"
type textarea "x"
type textarea "The ATO’s updated Tax Time toolkit is your 101 guide to business taxes. We’ve s…"
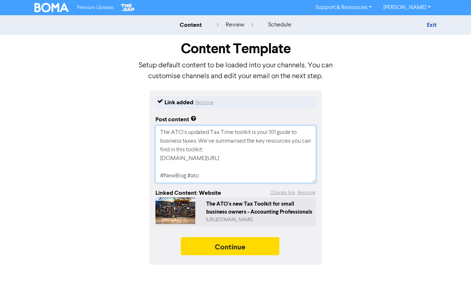
type textarea "x"
type textarea "The ATO’s updated Tax Time toolkit is your 101 guide to business taxes. We’ve s…"
type textarea "x"
type textarea "The ATO’s updated Tax Time toolkit is your 101 guide to business taxes. We’ve s…"
type textarea "x"
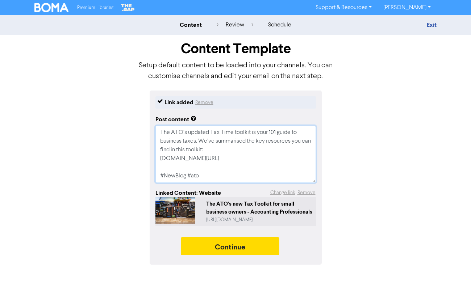
type textarea "The ATO’s updated Tax Time toolkit is your 101 guide to business taxes. We’ve s…"
type textarea "x"
type textarea "The ATO’s updated Tax Time toolkit is your 101 guide to business taxes. We’ve s…"
type textarea "x"
type textarea "The ATO’s updated Tax Time toolkit is your 101 guide to business taxes. We’ve s…"
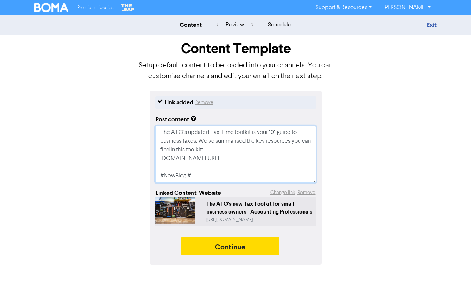
type textarea "x"
type textarea "The ATO’s updated Tax Time toolkit is your 101 guide to business taxes. We’ve s…"
type textarea "x"
type textarea "The ATO’s updated Tax Time toolkit is your 101 guide to business taxes. We’ve s…"
type textarea "x"
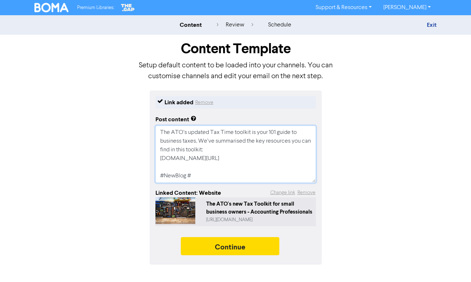
type textarea "The ATO’s updated Tax Time toolkit is your 101 guide to business taxes. We’ve s…"
type textarea "x"
type textarea "The ATO’s updated Tax Time toolkit is your 101 guide to business taxes. We’ve s…"
type textarea "x"
type textarea "The ATO’s updated Tax Time toolkit is your 101 guide to business taxes. We’ve s…"
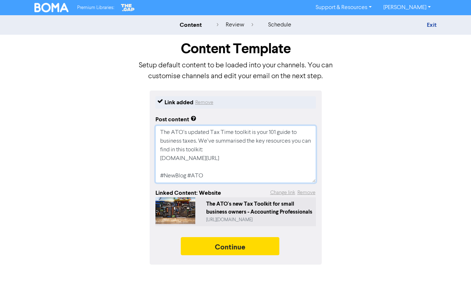
type textarea "x"
type textarea "The ATO’s updated Tax Time toolkit is your 101 guide to business taxes. We’ve s…"
type textarea "x"
type textarea "The ATO’s updated Tax Time toolkit is your 101 guide to business taxes. We’ve s…"
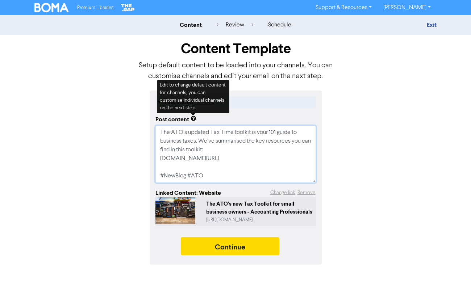
type textarea "x"
type textarea "The ATO’s updated Tax Time toolkit is your 101 guide to business taxes. We’ve s…"
type textarea "x"
type textarea "The ATO’s updated Tax Time toolkit is your 101 guide to business taxes. We’ve s…"
type textarea "x"
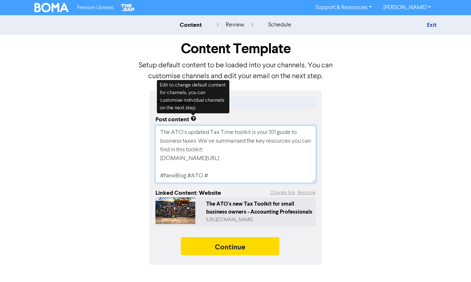
type textarea "The ATO’s updated Tax Time toolkit is your 101 guide to business taxes. We’ve s…"
type textarea "x"
type textarea "The ATO’s updated Tax Time toolkit is your 101 guide to business taxes. We’ve s…"
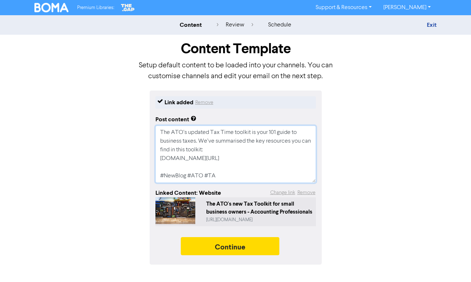
type textarea "x"
type textarea "The ATO’s updated Tax Time toolkit is your 101 guide to business taxes. We’ve s…"
type textarea "x"
type textarea "The ATO’s updated Tax Time toolkit is your 101 guide to business taxes. We’ve s…"
type textarea "x"
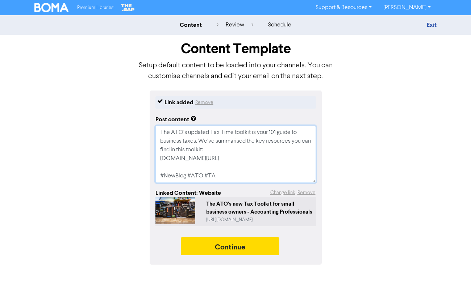
type textarea "The ATO’s updated Tax Time toolkit is your 101 guide to business taxes. We’ve s…"
type textarea "x"
type textarea "The ATO’s updated Tax Time toolkit is your 101 guide to business taxes. We’ve s…"
type textarea "x"
type textarea "The ATO’s updated Tax Time toolkit is your 101 guide to business taxes. We’ve s…"
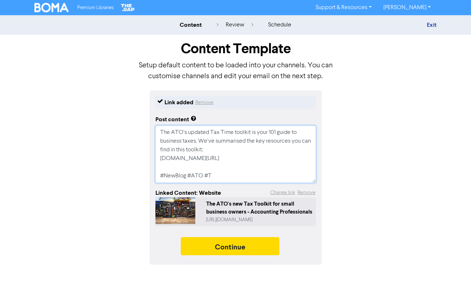
type textarea "x"
type textarea "The ATO’s updated Tax Time toolkit is your 101 guide to business taxes. We’ve s…"
type textarea "x"
type textarea "The ATO’s updated Tax Time toolkit is your 101 guide to business taxes. We’ve s…"
type textarea "x"
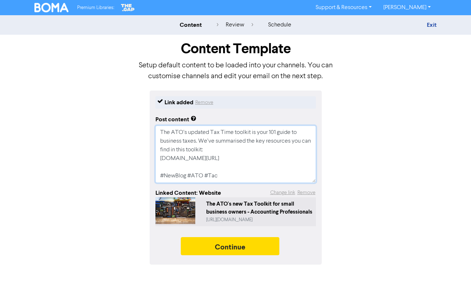
type textarea "The ATO’s updated Tax Time toolkit is your 101 guide to business taxes. We’ve s…"
type textarea "x"
type textarea "The ATO’s updated Tax Time toolkit is your 101 guide to business taxes. We’ve s…"
type textarea "x"
type textarea "The ATO’s updated Tax Time toolkit is your 101 guide to business taxes. We’ve s…"
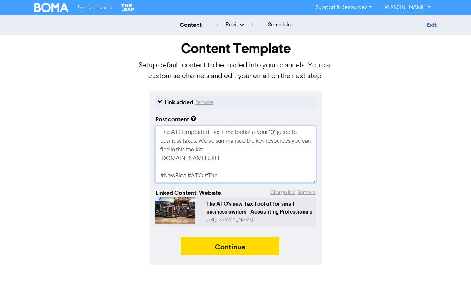
type textarea "x"
type textarea "The ATO’s updated Tax Time toolkit is your 101 guide to business taxes. We’ve s…"
type textarea "x"
type textarea "The ATO’s updated Tax Time toolkit is your 101 guide to business taxes. We’ve s…"
type textarea "x"
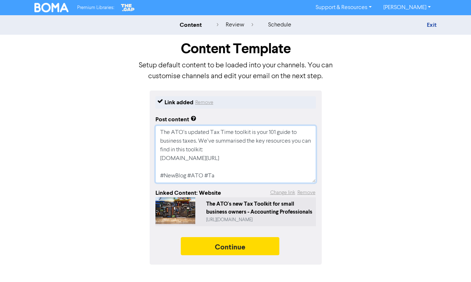
type textarea "The ATO’s updated Tax Time toolkit is your 101 guide to business taxes. We’ve s…"
type textarea "x"
type textarea "The ATO’s updated Tax Time toolkit is your 101 guide to business taxes. We’ve s…"
type textarea "x"
type textarea "The ATO’s updated Tax Time toolkit is your 101 guide to business taxes. We’ve s…"
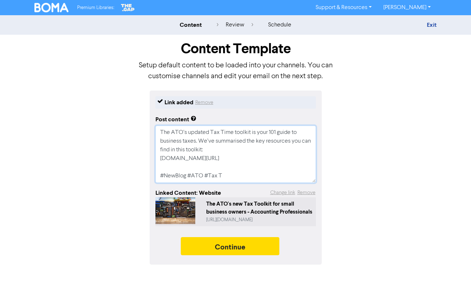
type textarea "x"
type textarea "The ATO’s updated Tax Time toolkit is your 101 guide to business taxes. We’ve s…"
type textarea "x"
type textarea "The ATO’s updated Tax Time toolkit is your 101 guide to business taxes. We’ve s…"
type textarea "x"
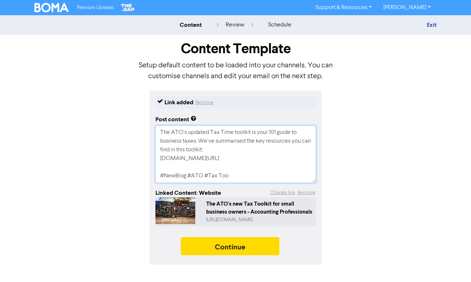
type textarea "The ATO’s updated Tax Time toolkit is your 101 guide to business taxes. We’ve s…"
type textarea "x"
type textarea "The ATO’s updated Tax Time toolkit is your 101 guide to business taxes. We’ve s…"
type textarea "x"
type textarea "The ATO’s updated Tax Time toolkit is your 101 guide to business taxes. We’ve s…"
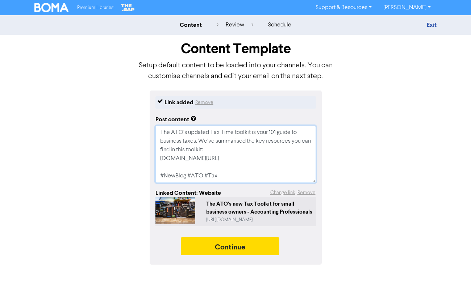
type textarea "x"
type textarea "The ATO’s updated Tax Time toolkit is your 101 guide to business taxes. We’ve s…"
type textarea "x"
type textarea "The ATO’s updated Tax Time toolkit is your 101 guide to business taxes. We’ve s…"
type textarea "x"
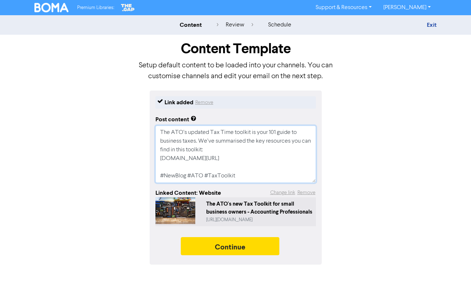
scroll to position [0, 0]
drag, startPoint x: 181, startPoint y: 132, endPoint x: 230, endPoint y: 172, distance: 62.8
click at [230, 172] on textarea "The ATO’s updated Tax Time toolkit is your 101 guide to business taxes. We’ve s…" at bounding box center [235, 154] width 160 height 57
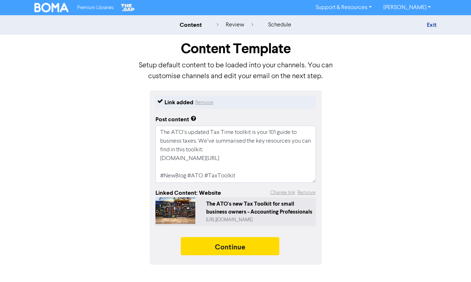
click at [232, 184] on div "Link added Remove Post content The ATO’s updated Tax Time toolkit is your 101 g…" at bounding box center [236, 178] width 172 height 174
click at [240, 176] on textarea "The ATO’s updated Tax Time toolkit is your 101 guide to business taxes. We’ve s…" at bounding box center [235, 154] width 160 height 57
click at [229, 255] on button "Continue" at bounding box center [230, 246] width 99 height 18
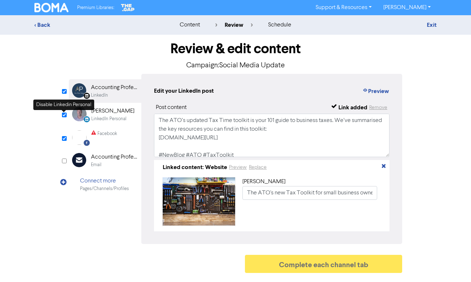
click at [62, 116] on input "checkbox" at bounding box center [64, 115] width 5 height 5
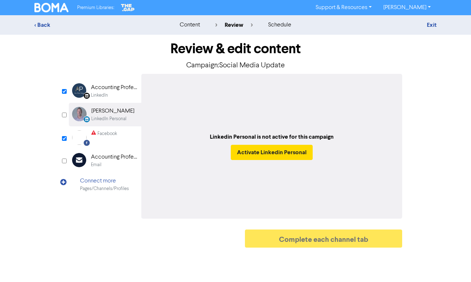
click at [116, 91] on div "Accounting Professionals" at bounding box center [114, 87] width 46 height 9
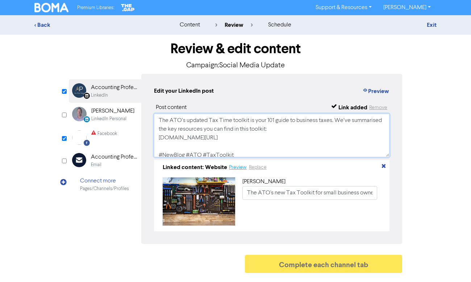
scroll to position [5, 0]
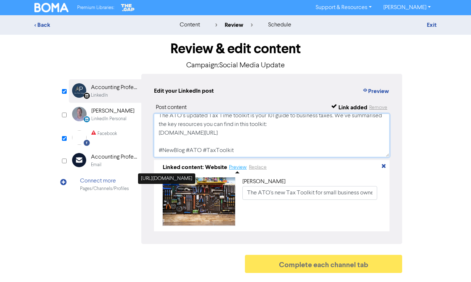
drag, startPoint x: 159, startPoint y: 121, endPoint x: 243, endPoint y: 164, distance: 94.1
click at [243, 164] on div "Post content Link added Remove The ATO’s updated Tax Time toolkit is your 101 g…" at bounding box center [271, 167] width 235 height 128
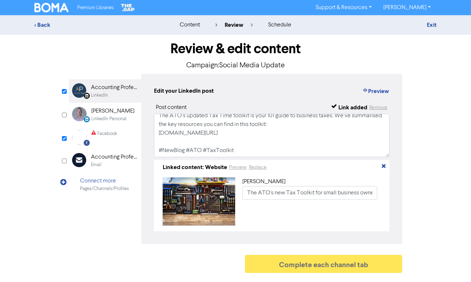
click at [106, 137] on div "Facebook" at bounding box center [107, 133] width 20 height 7
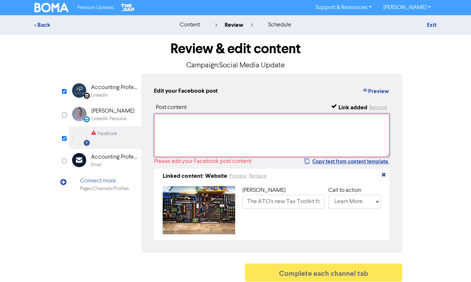
click at [183, 119] on textarea at bounding box center [271, 135] width 235 height 43
paste textarea "The ATO’s updated Tax Time toolkit is your 101 guide to business taxes. We’ve s…"
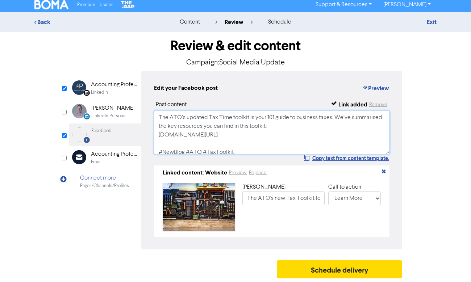
scroll to position [2, 0]
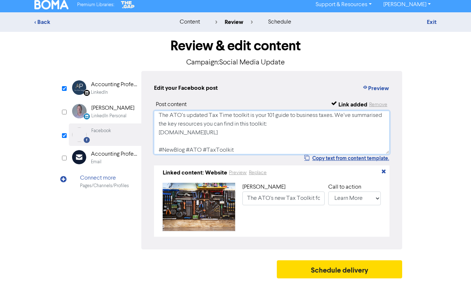
click at [274, 121] on textarea "The ATO’s updated Tax Time toolkit is your 101 guide to business taxes. We’ve s…" at bounding box center [271, 132] width 235 height 43
click at [276, 141] on textarea "The ATO’s updated Tax Time toolkit is your 101 guide to business taxes. We’ve s…" at bounding box center [271, 132] width 235 height 43
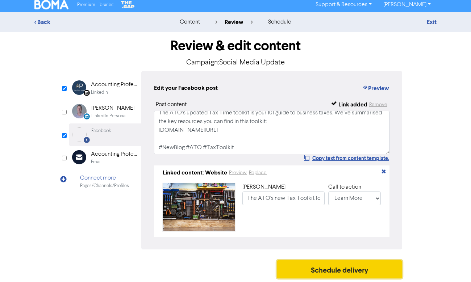
click at [319, 269] on button "Schedule delivery" at bounding box center [339, 269] width 125 height 18
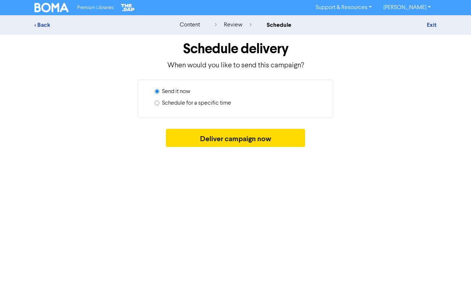
click at [159, 102] on input "Schedule for a specific time" at bounding box center [157, 103] width 5 height 5
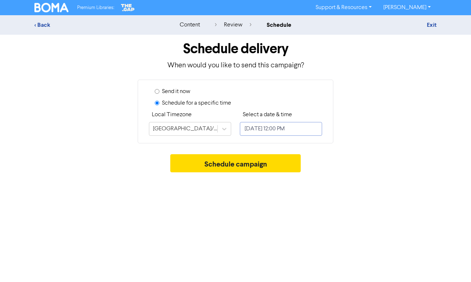
click at [263, 129] on input "[DATE] 12:00 PM" at bounding box center [281, 129] width 82 height 14
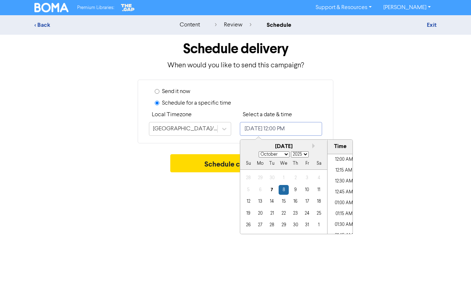
scroll to position [487, 0]
click at [286, 188] on div "8" at bounding box center [284, 190] width 10 height 10
click at [341, 221] on li "01:15 PM" at bounding box center [343, 226] width 33 height 11
click at [396, 191] on div "Premium Libraries: Support & Resources Video Tutorials FAQ & Guides Marketing E…" at bounding box center [235, 141] width 471 height 282
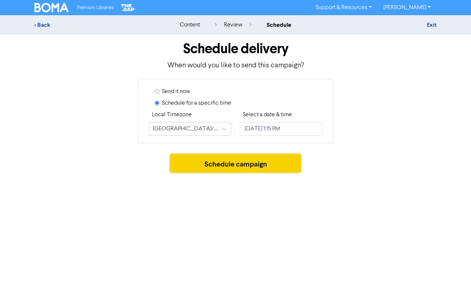
click at [257, 167] on button "Schedule campaign" at bounding box center [235, 163] width 131 height 18
